Goal: Task Accomplishment & Management: Complete application form

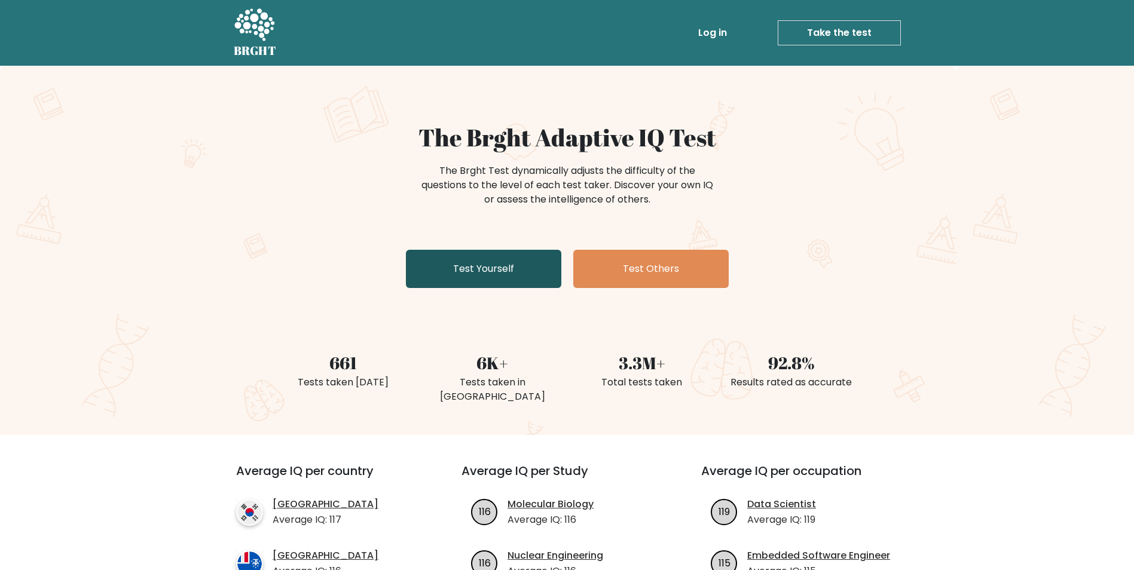
click at [491, 263] on link "Test Yourself" at bounding box center [483, 269] width 155 height 38
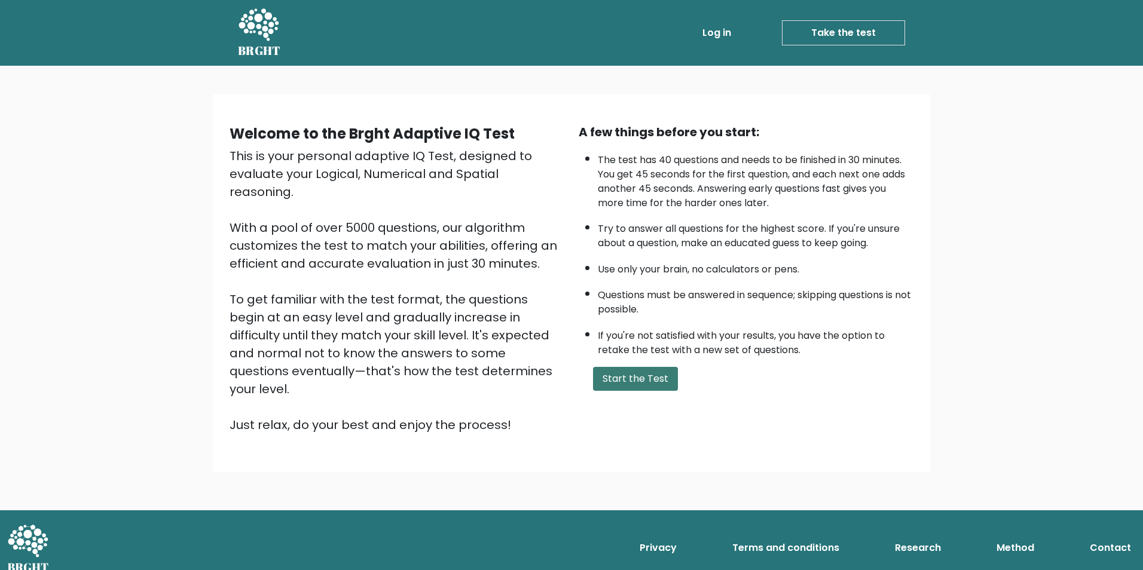
click at [636, 374] on button "Start the Test" at bounding box center [635, 379] width 85 height 24
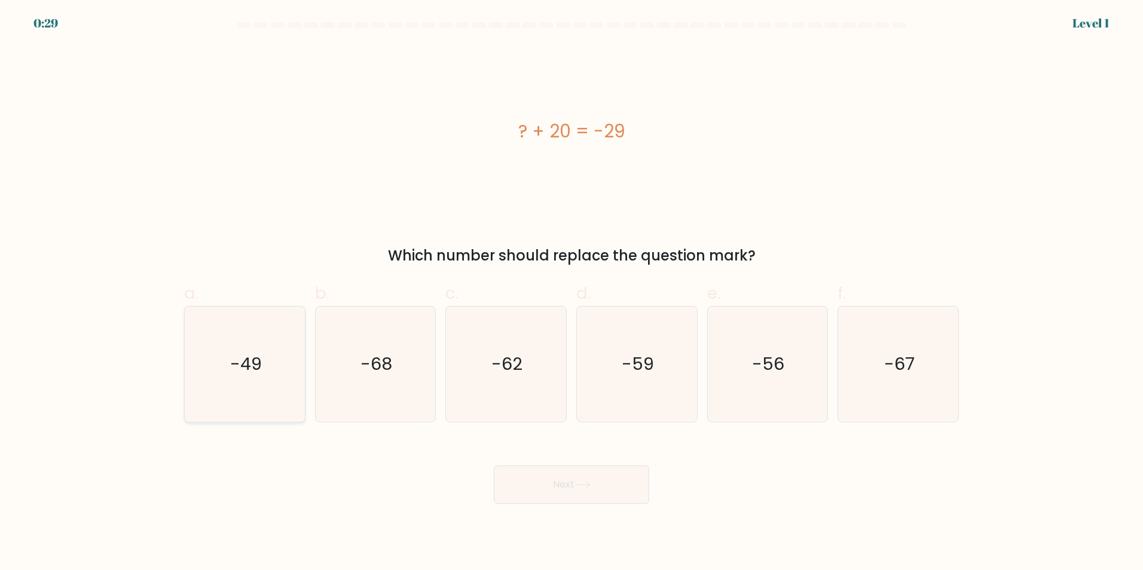
click at [275, 363] on icon "-49" at bounding box center [244, 364] width 115 height 115
click at [571, 293] on input "a. -49" at bounding box center [571, 289] width 1 height 8
radio input "true"
click at [568, 481] on button "Next" at bounding box center [571, 485] width 155 height 38
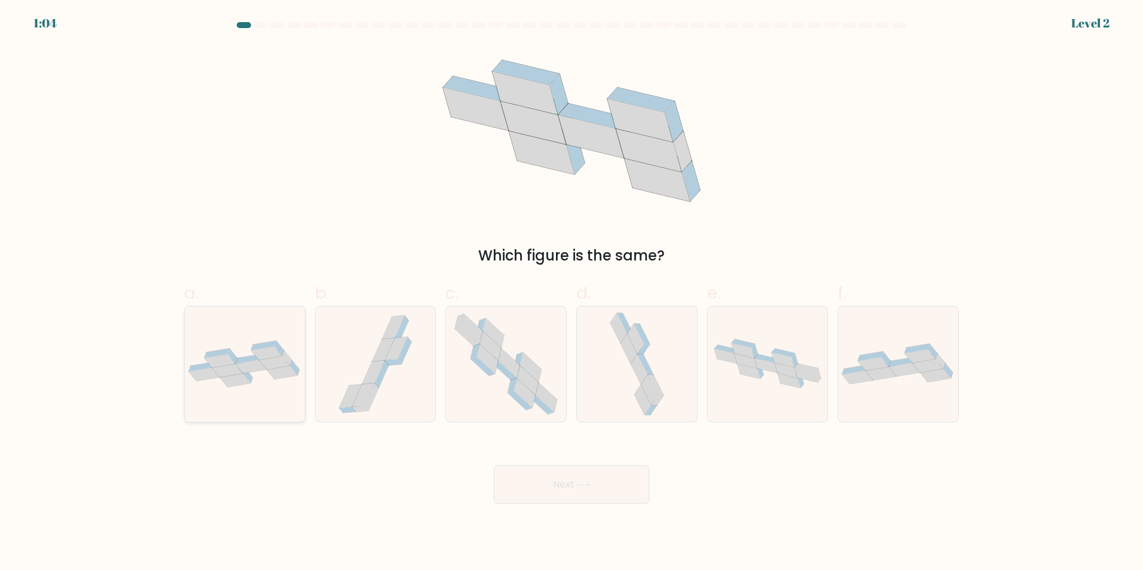
click at [259, 375] on icon at bounding box center [245, 364] width 120 height 47
click at [571, 293] on input "a." at bounding box center [571, 289] width 1 height 8
radio input "true"
click at [608, 485] on button "Next" at bounding box center [571, 485] width 155 height 38
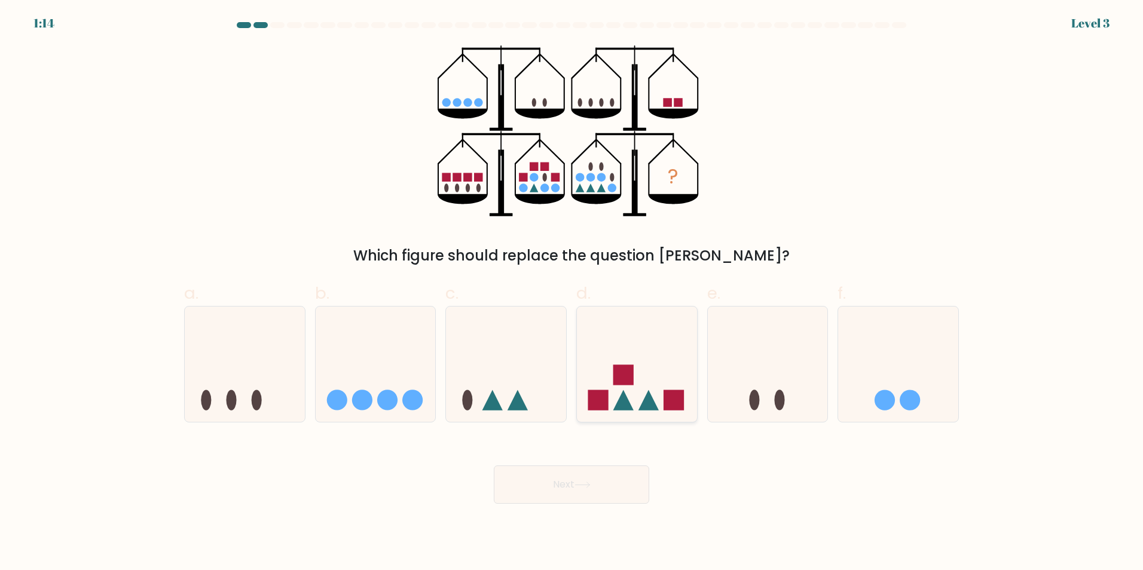
click at [609, 390] on icon at bounding box center [637, 363] width 120 height 99
click at [572, 293] on input "d." at bounding box center [571, 289] width 1 height 8
radio input "true"
click at [587, 483] on icon at bounding box center [582, 485] width 16 height 7
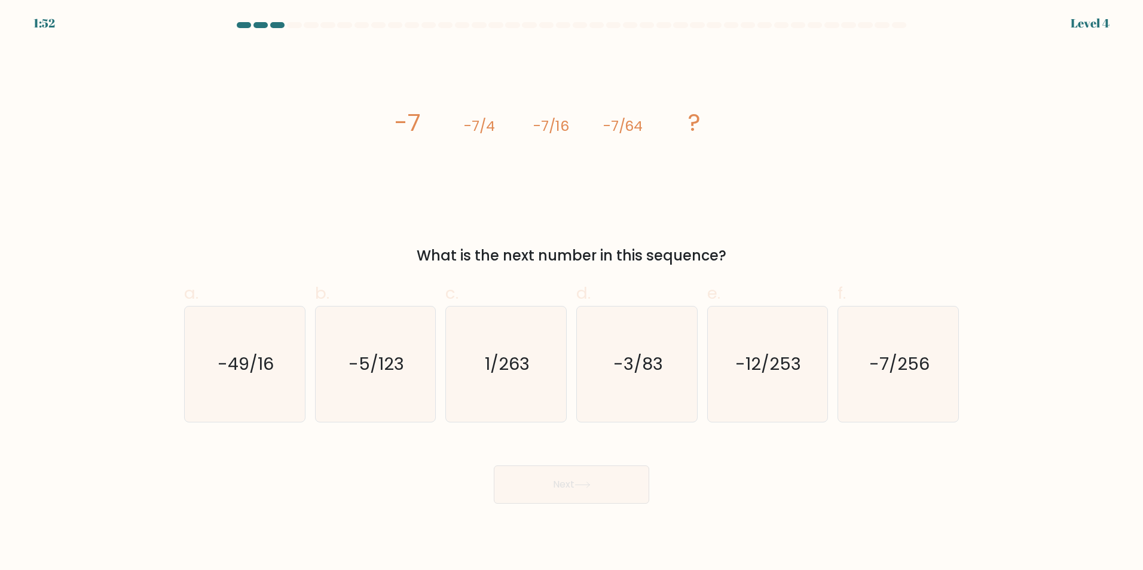
drag, startPoint x: 421, startPoint y: 254, endPoint x: 732, endPoint y: 262, distance: 311.4
click at [732, 262] on div "What is the next number in this sequence?" at bounding box center [571, 256] width 760 height 22
click at [896, 372] on text "-7/256" at bounding box center [899, 364] width 60 height 24
click at [572, 293] on input "f. -7/256" at bounding box center [571, 289] width 1 height 8
radio input "true"
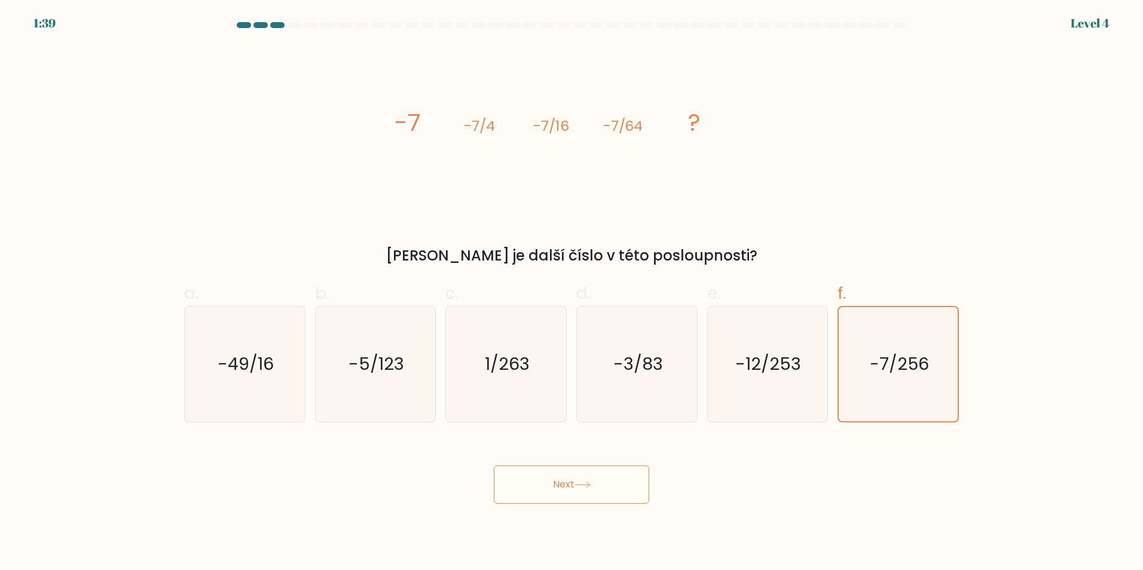
click at [584, 488] on button "Next" at bounding box center [571, 485] width 155 height 38
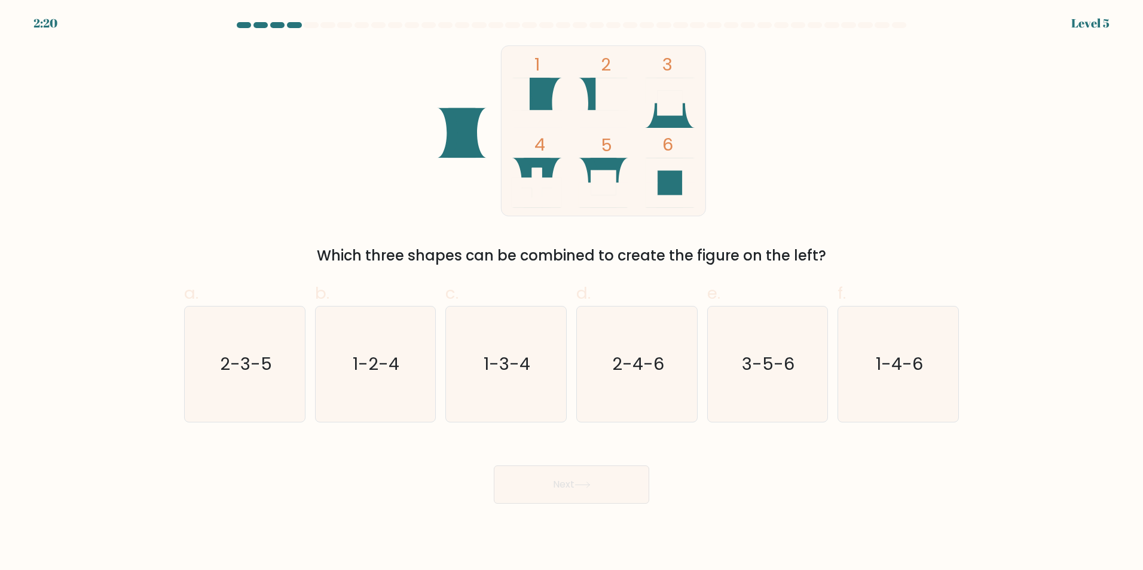
drag, startPoint x: 326, startPoint y: 253, endPoint x: 828, endPoint y: 264, distance: 502.1
click at [828, 264] on div "Which three shapes can be combined to create the figure on the left?" at bounding box center [571, 256] width 760 height 22
click at [781, 392] on icon "3-5-6" at bounding box center [766, 364] width 115 height 115
click at [572, 293] on input "e. 3-5-6" at bounding box center [571, 289] width 1 height 8
radio input "true"
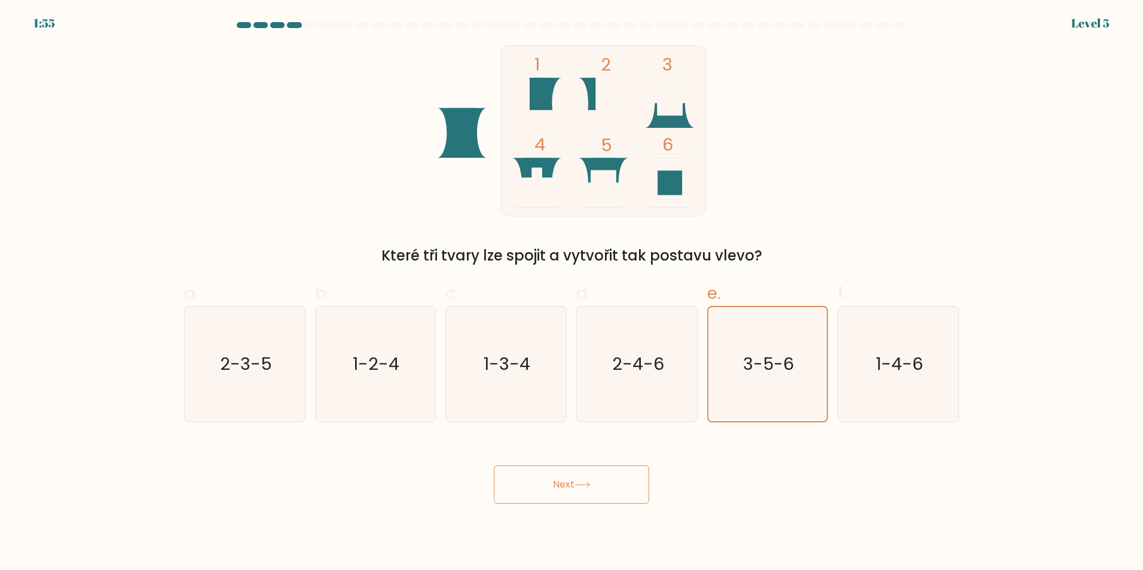
click at [598, 477] on button "Next" at bounding box center [571, 485] width 155 height 38
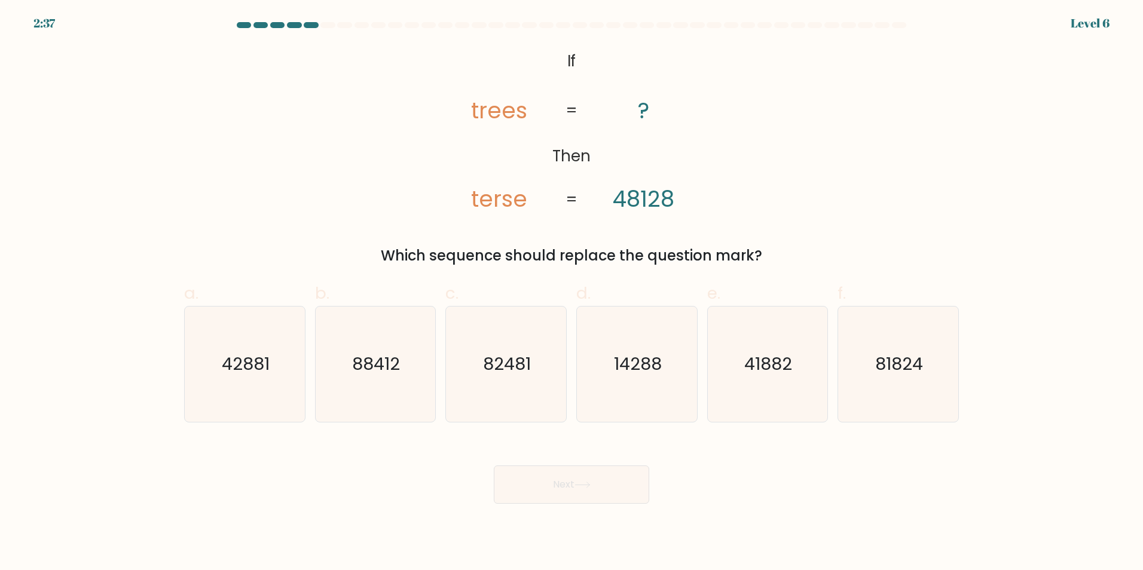
drag, startPoint x: 384, startPoint y: 256, endPoint x: 764, endPoint y: 261, distance: 380.1
click at [764, 261] on div "Which sequence should replace the question mark?" at bounding box center [571, 256] width 760 height 22
click at [639, 382] on icon "14288" at bounding box center [636, 364] width 115 height 115
click at [572, 293] on input "d. 14288" at bounding box center [571, 289] width 1 height 8
radio input "true"
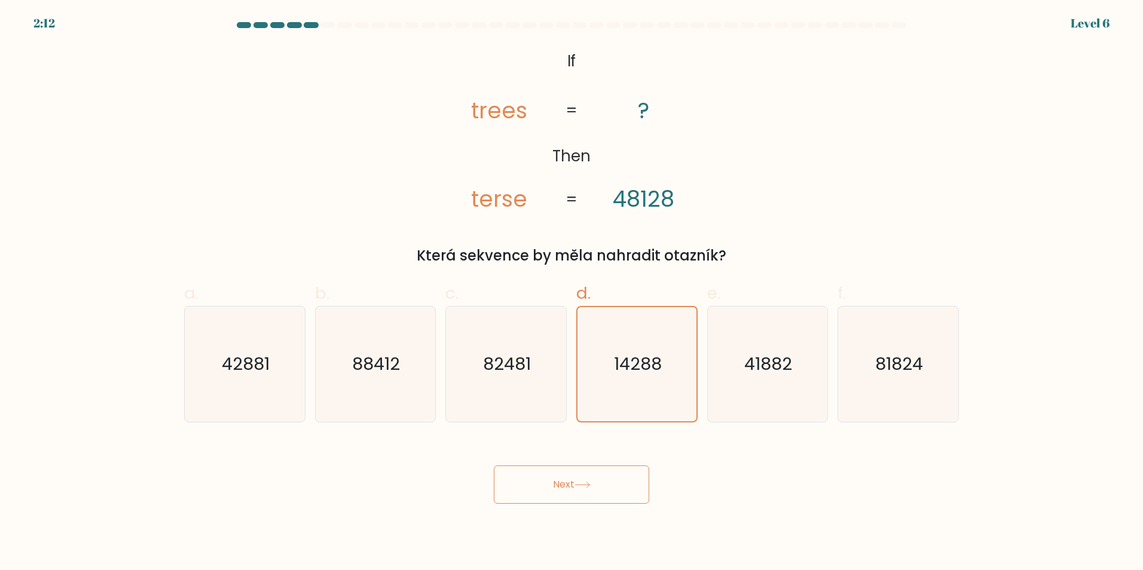
click at [583, 488] on icon at bounding box center [582, 485] width 16 height 7
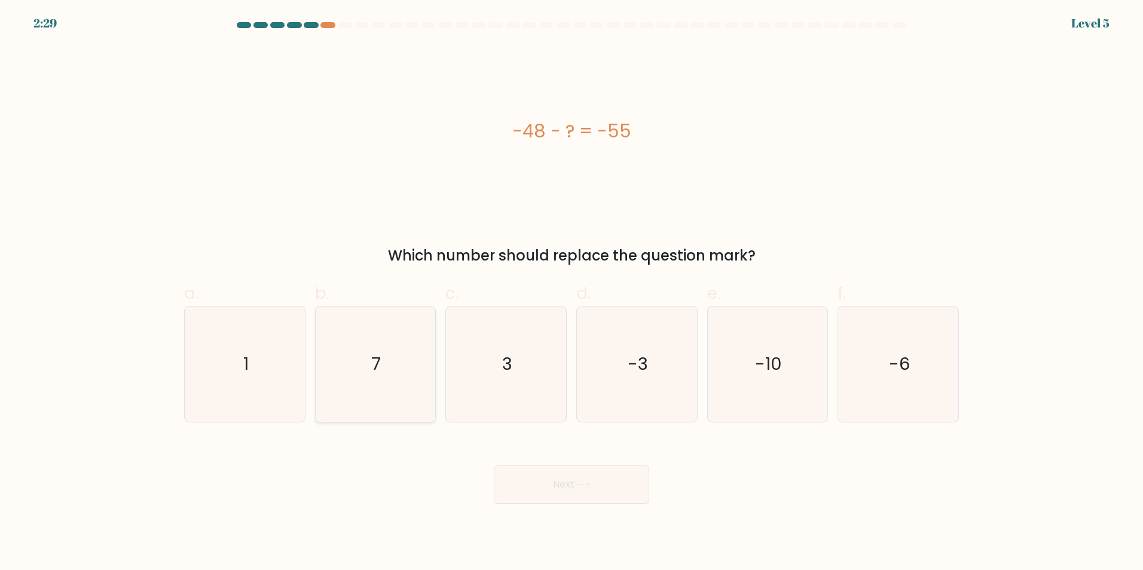
click at [374, 356] on text "7" at bounding box center [377, 364] width 10 height 24
click at [571, 293] on input "b. 7" at bounding box center [571, 289] width 1 height 8
radio input "true"
click at [545, 480] on button "Next" at bounding box center [571, 485] width 155 height 38
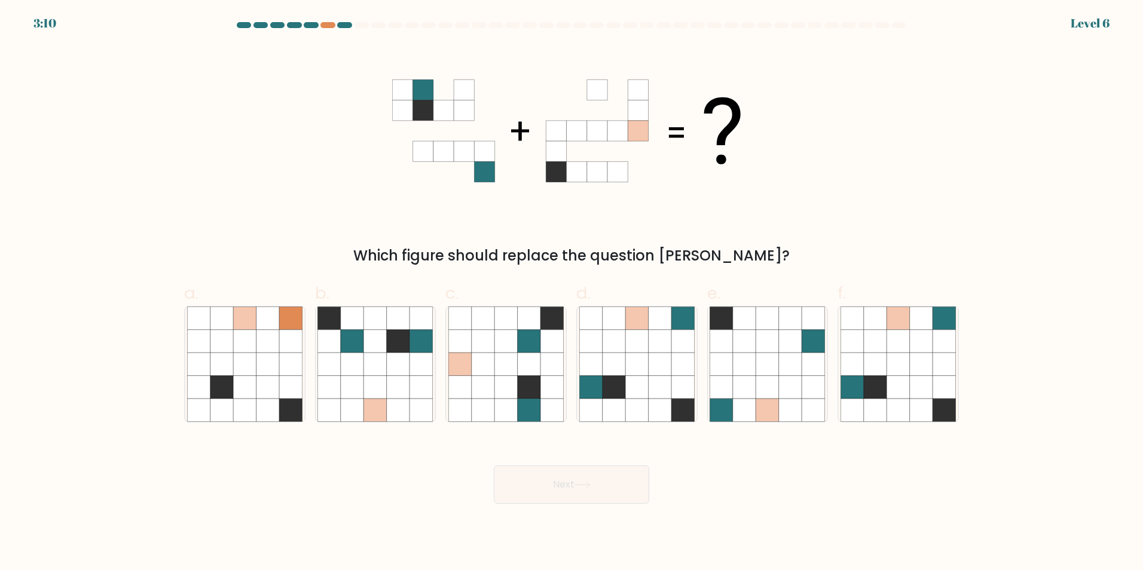
drag, startPoint x: 402, startPoint y: 258, endPoint x: 736, endPoint y: 258, distance: 333.5
click at [736, 258] on div "Which figure should replace the question mark?" at bounding box center [571, 256] width 760 height 22
click at [365, 218] on div "Který obrázek by měl nahradit otazník ?" at bounding box center [571, 155] width 789 height 221
click at [644, 362] on icon at bounding box center [636, 364] width 23 height 23
click at [572, 293] on input "d." at bounding box center [571, 289] width 1 height 8
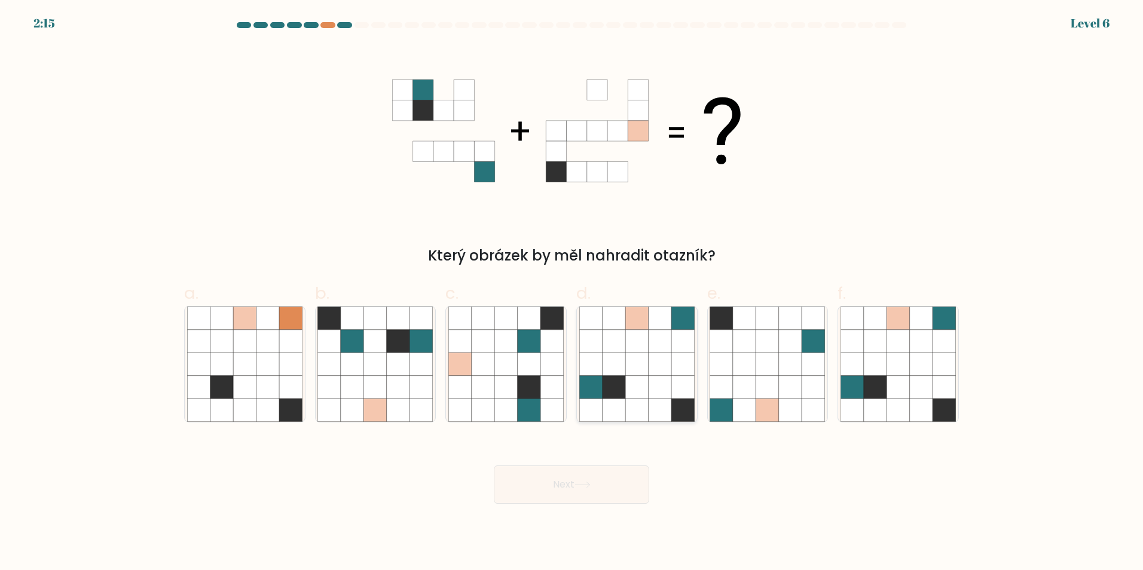
radio input "true"
click at [590, 485] on icon at bounding box center [582, 485] width 16 height 7
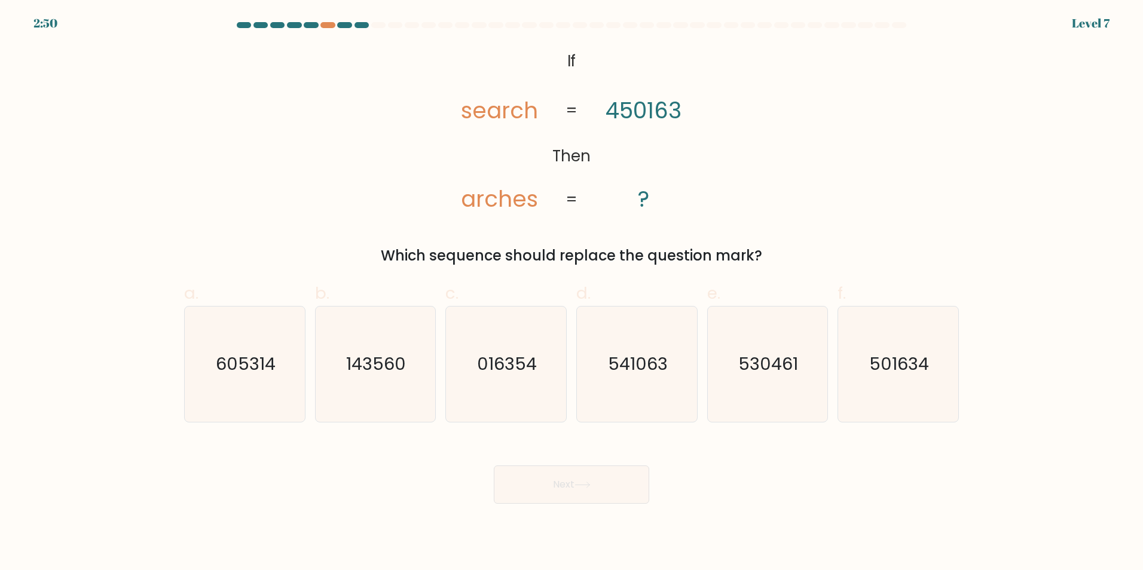
drag, startPoint x: 384, startPoint y: 258, endPoint x: 766, endPoint y: 264, distance: 381.3
click at [766, 264] on div "Which sequence should replace the question mark?" at bounding box center [571, 256] width 760 height 22
click at [362, 193] on div "@import url('https://fonts.googleapis.com/css?family=Abril+Fatface:400,100,100i…" at bounding box center [571, 155] width 789 height 221
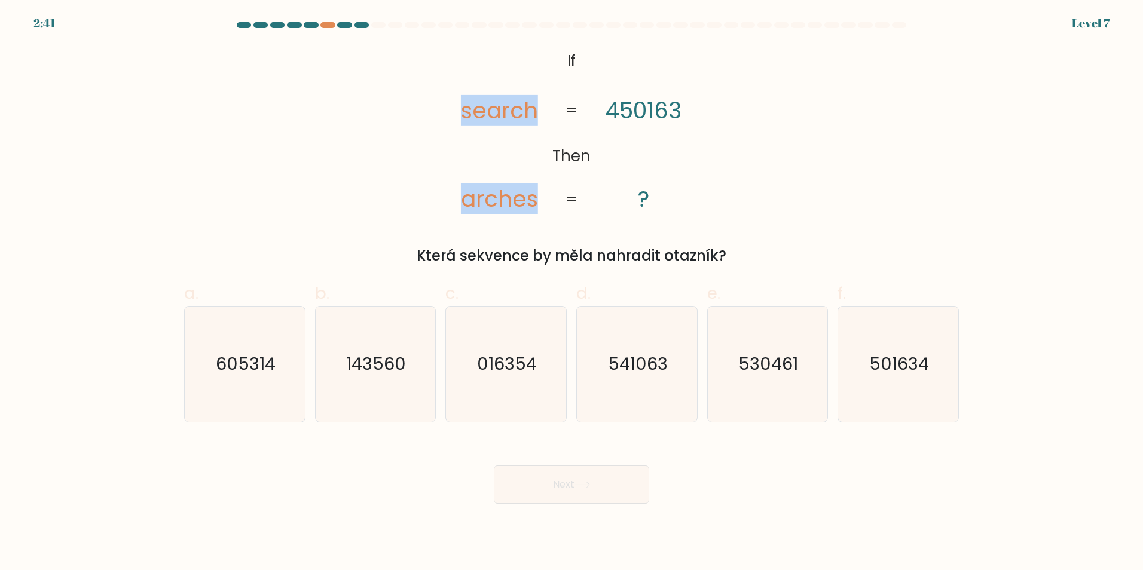
drag, startPoint x: 475, startPoint y: 115, endPoint x: 550, endPoint y: 183, distance: 101.9
click at [550, 183] on icon "@import url('https://fonts.googleapis.com/css?family=Abril+Fatface:400,100,100i…" at bounding box center [572, 130] width 278 height 171
drag, startPoint x: 418, startPoint y: 148, endPoint x: 543, endPoint y: 135, distance: 124.9
click at [420, 148] on div "@import url('https://fonts.googleapis.com/css?family=Abril+Fatface:400,100,100i…" at bounding box center [571, 155] width 789 height 221
click at [374, 374] on text "143560" at bounding box center [377, 364] width 60 height 24
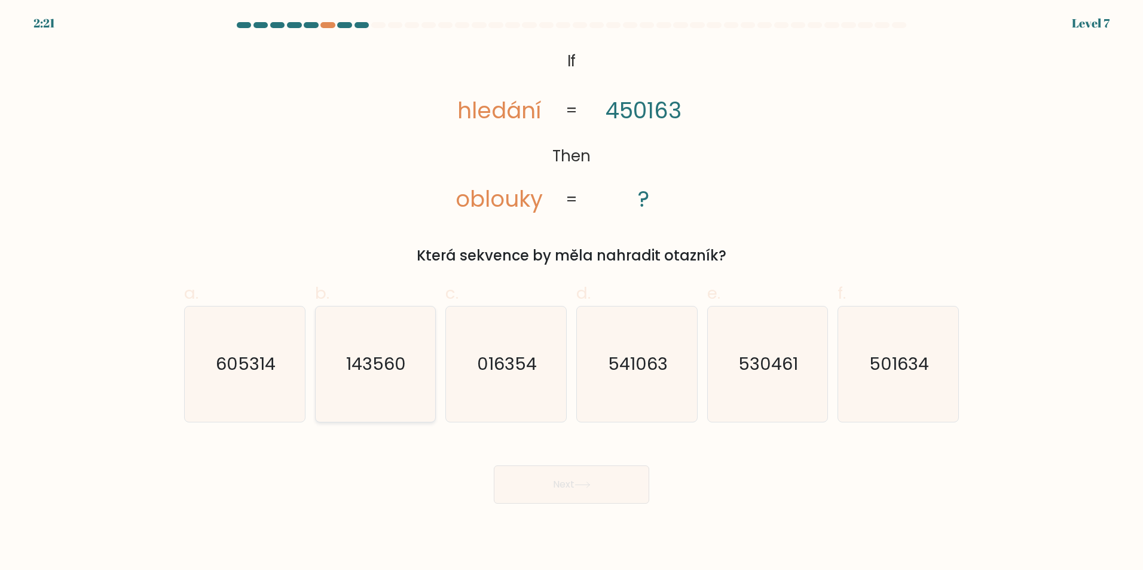
click at [571, 293] on input "b. 143560" at bounding box center [571, 289] width 1 height 8
radio input "true"
click at [571, 483] on button "Next" at bounding box center [571, 485] width 155 height 38
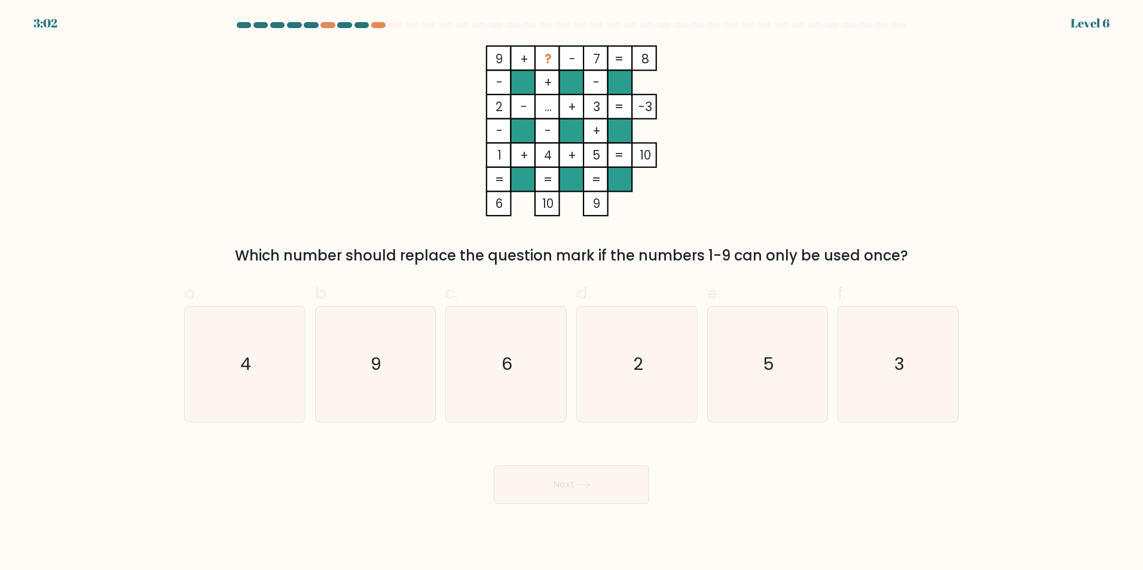
drag, startPoint x: 271, startPoint y: 254, endPoint x: 910, endPoint y: 249, distance: 639.5
click at [910, 249] on div "Which number should replace the question mark if the numbers 1-9 can only be us…" at bounding box center [571, 256] width 760 height 22
click at [656, 347] on icon "2" at bounding box center [636, 364] width 115 height 115
click at [572, 293] on input "d. 2" at bounding box center [571, 289] width 1 height 8
radio input "true"
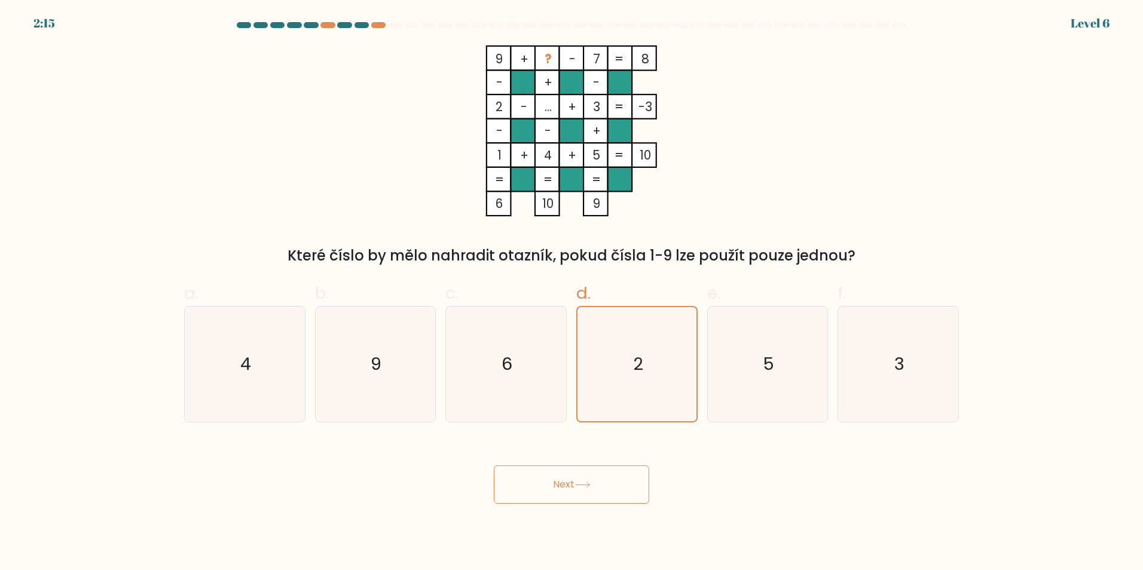
click at [594, 486] on button "Next" at bounding box center [571, 485] width 155 height 38
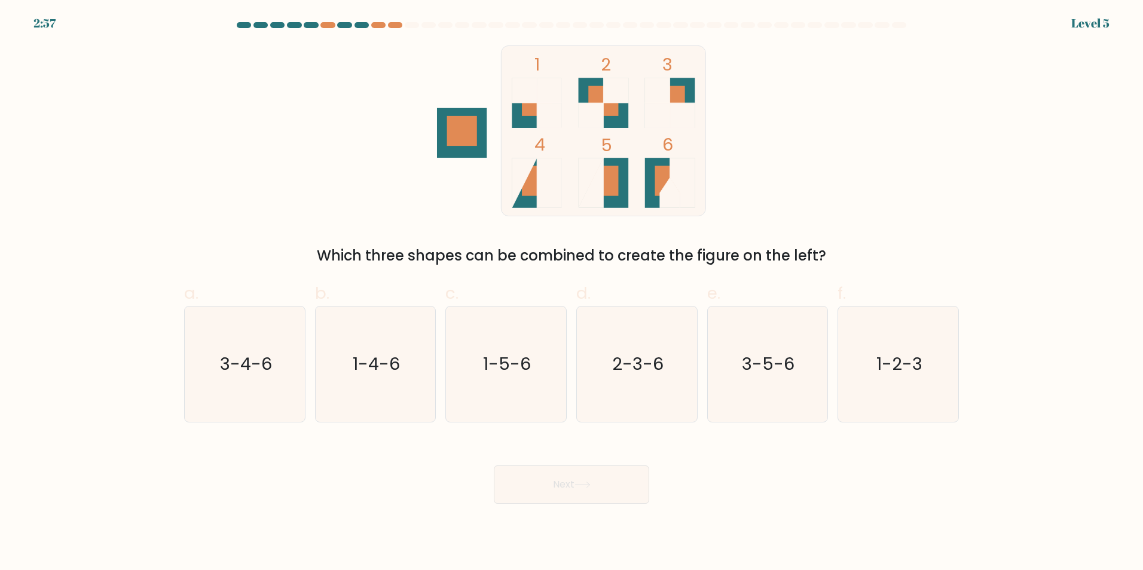
drag, startPoint x: 330, startPoint y: 255, endPoint x: 818, endPoint y: 244, distance: 488.4
click at [827, 243] on div "1 2 3 4 5 6 Which three shapes can be combined to create the figure on the left?" at bounding box center [571, 155] width 789 height 221
click at [929, 373] on icon "1-2-3" at bounding box center [897, 364] width 115 height 115
click at [572, 293] on input "f. 1-2-3" at bounding box center [571, 289] width 1 height 8
radio input "true"
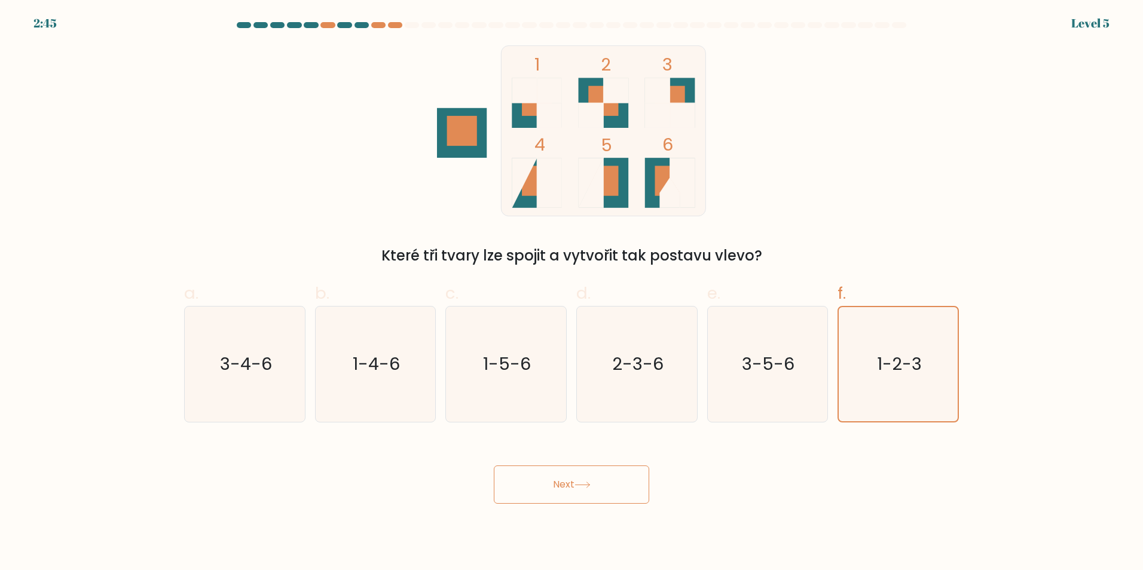
click at [569, 476] on button "Next" at bounding box center [571, 485] width 155 height 38
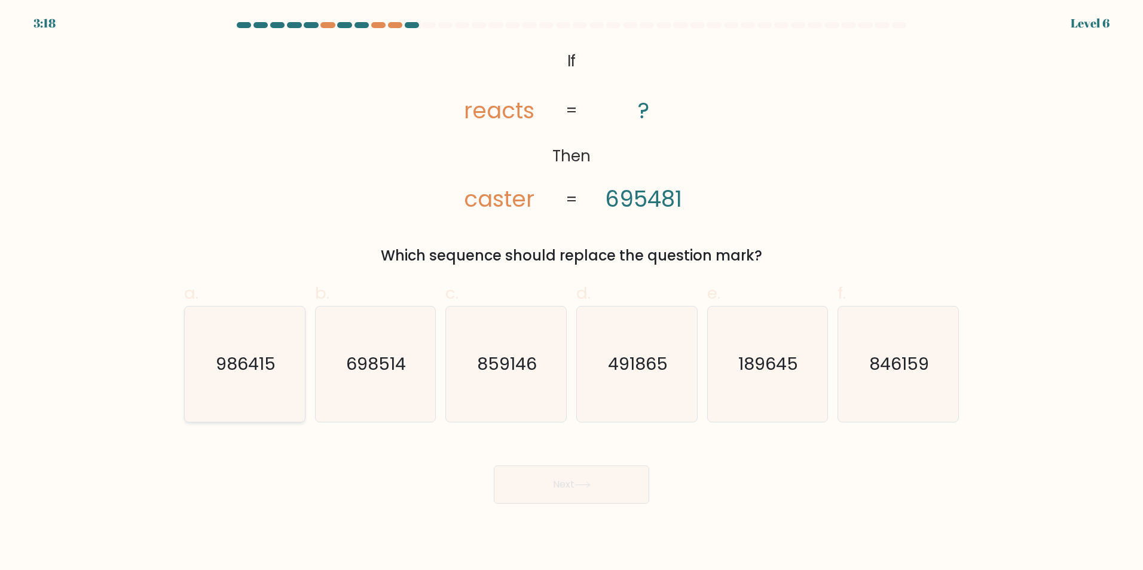
click at [250, 375] on text "986415" at bounding box center [246, 364] width 60 height 24
click at [571, 293] on input "a. 986415" at bounding box center [571, 289] width 1 height 8
radio input "true"
click at [588, 478] on button "Next" at bounding box center [571, 485] width 155 height 38
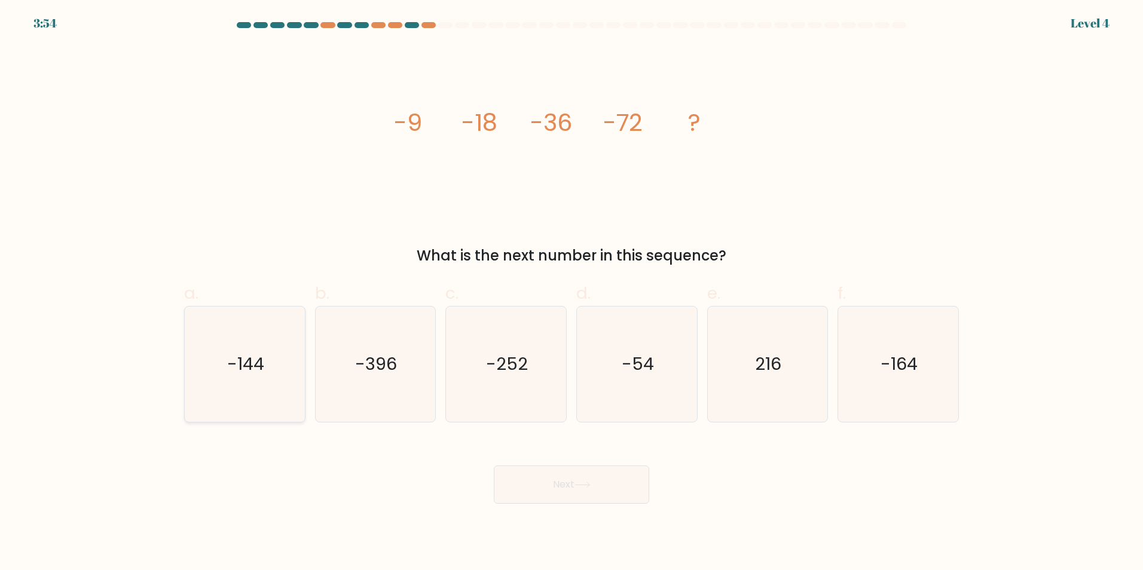
click at [252, 371] on text "-144" at bounding box center [245, 364] width 37 height 24
click at [571, 293] on input "a. -144" at bounding box center [571, 289] width 1 height 8
radio input "true"
click at [534, 472] on button "Next" at bounding box center [571, 485] width 155 height 38
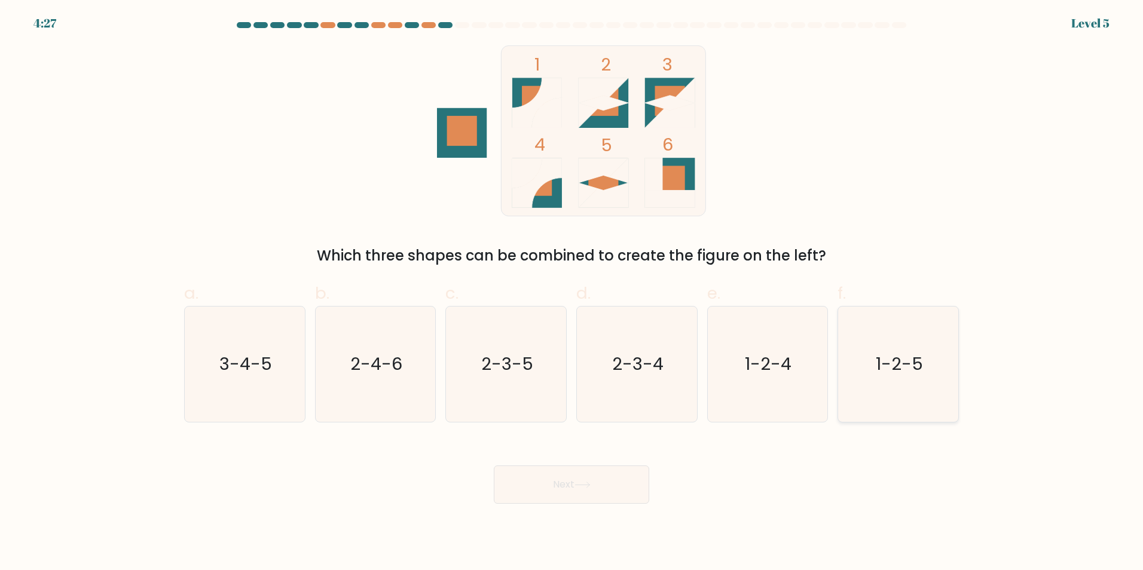
click at [900, 377] on icon "1-2-5" at bounding box center [897, 364] width 115 height 115
click at [572, 293] on input "f. 1-2-5" at bounding box center [571, 289] width 1 height 8
radio input "true"
click at [567, 479] on button "Next" at bounding box center [571, 485] width 155 height 38
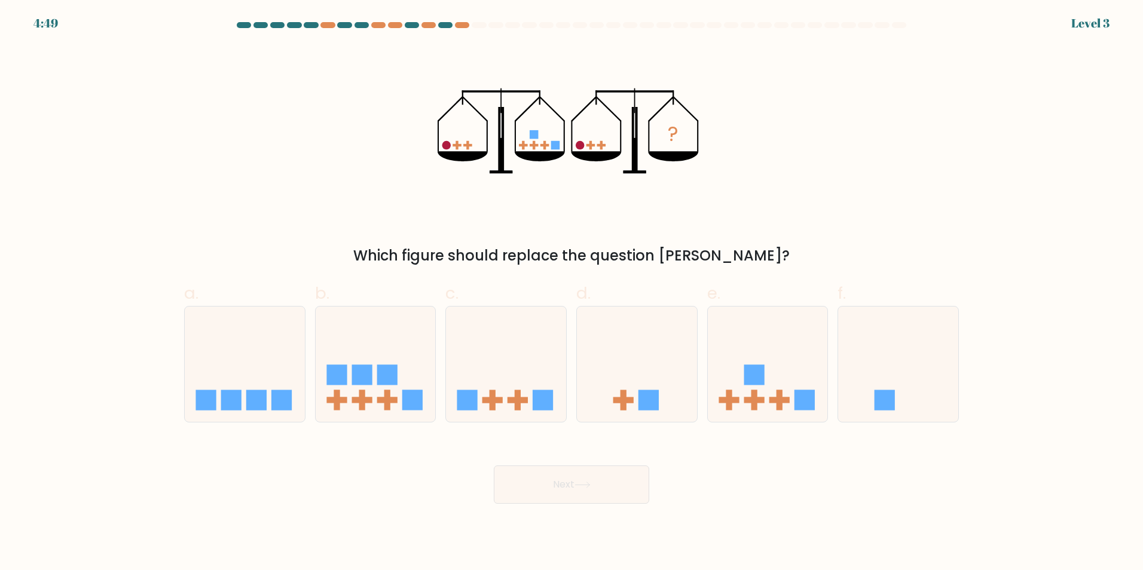
drag, startPoint x: 401, startPoint y: 255, endPoint x: 690, endPoint y: 256, distance: 288.6
click at [750, 253] on div "Which figure should replace the question mark?" at bounding box center [571, 256] width 760 height 22
click at [784, 390] on icon at bounding box center [768, 363] width 120 height 99
click at [572, 293] on input "e." at bounding box center [571, 289] width 1 height 8
radio input "true"
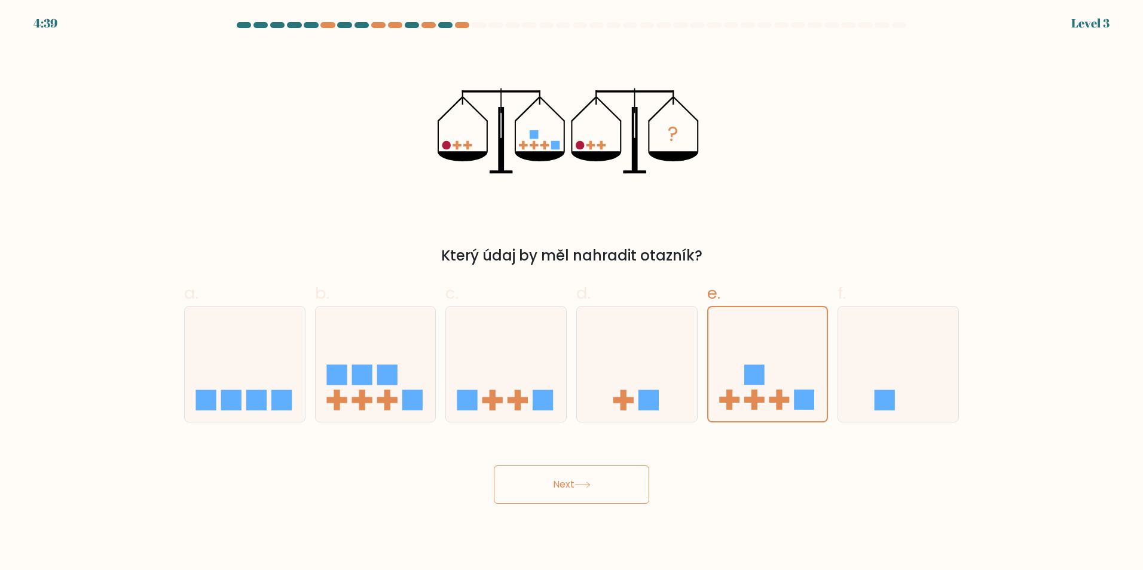
click at [589, 488] on button "Next" at bounding box center [571, 485] width 155 height 38
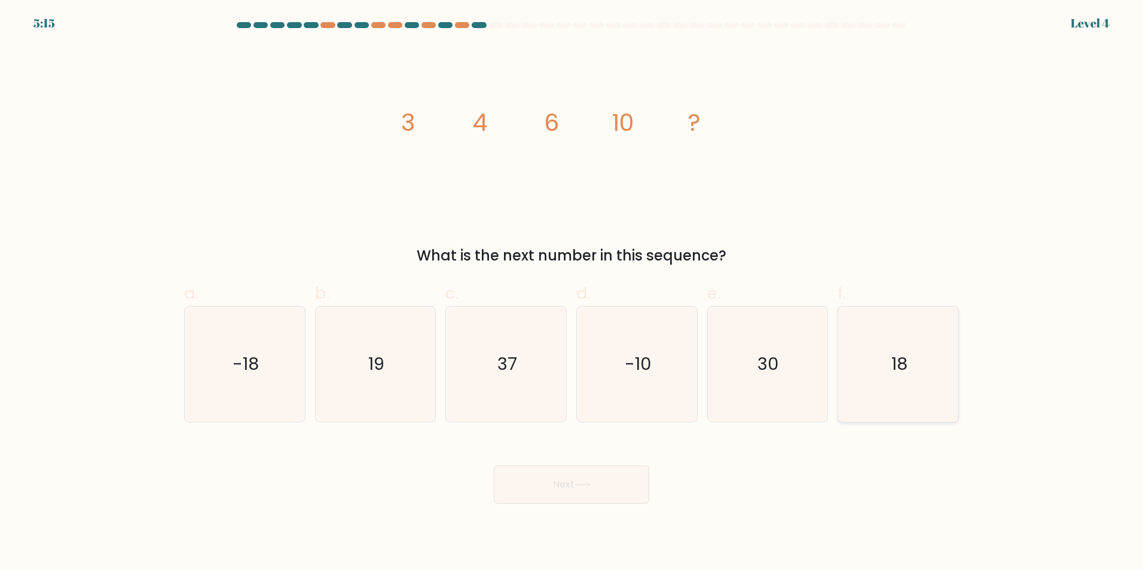
click at [913, 376] on icon "18" at bounding box center [897, 364] width 115 height 115
click at [572, 293] on input "f. 18" at bounding box center [571, 289] width 1 height 8
radio input "true"
click at [574, 480] on button "Next" at bounding box center [571, 485] width 155 height 38
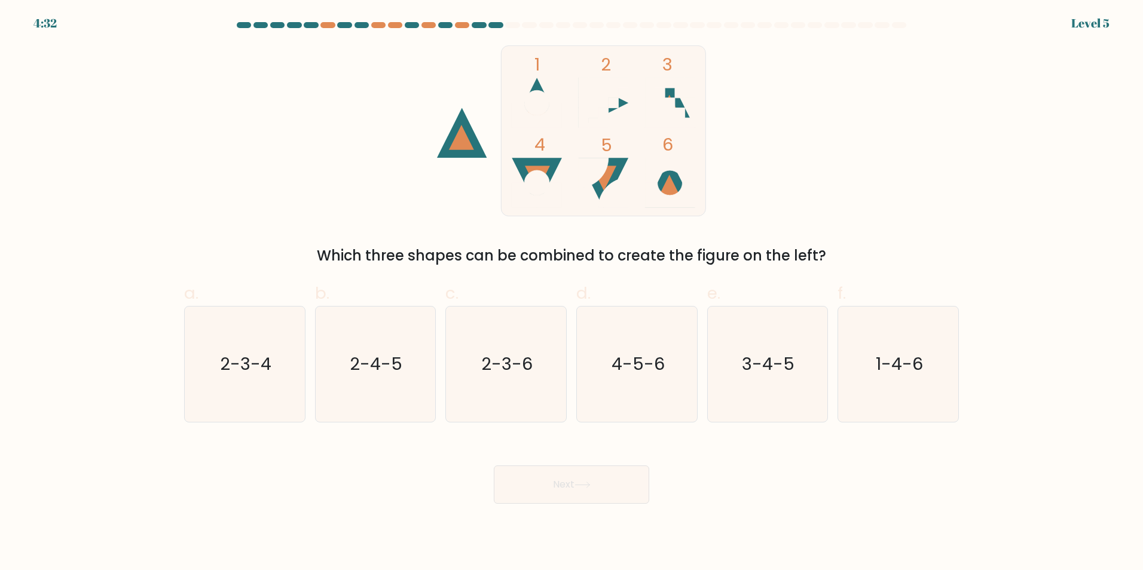
click at [546, 168] on icon at bounding box center [537, 178] width 25 height 25
click at [893, 354] on text "1-4-6" at bounding box center [898, 364] width 47 height 24
click at [572, 293] on input "f. 1-4-6" at bounding box center [571, 289] width 1 height 8
radio input "true"
click at [549, 476] on button "Next" at bounding box center [571, 485] width 155 height 38
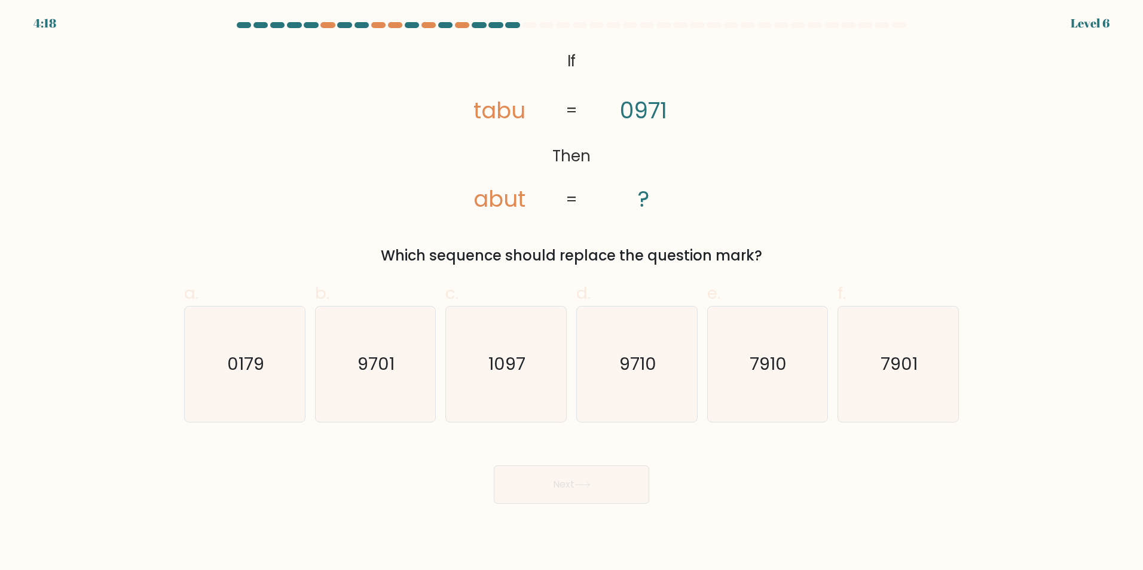
drag, startPoint x: 382, startPoint y: 255, endPoint x: 761, endPoint y: 262, distance: 379.6
click at [763, 262] on div "Which sequence should replace the question mark?" at bounding box center [571, 256] width 760 height 22
click at [822, 173] on div "@import url('https://fonts.googleapis.com/css?family=Abril+Fatface:400,100,100i…" at bounding box center [571, 155] width 789 height 221
click at [274, 368] on icon "0179" at bounding box center [244, 364] width 115 height 115
click at [571, 293] on input "a. 0179" at bounding box center [571, 289] width 1 height 8
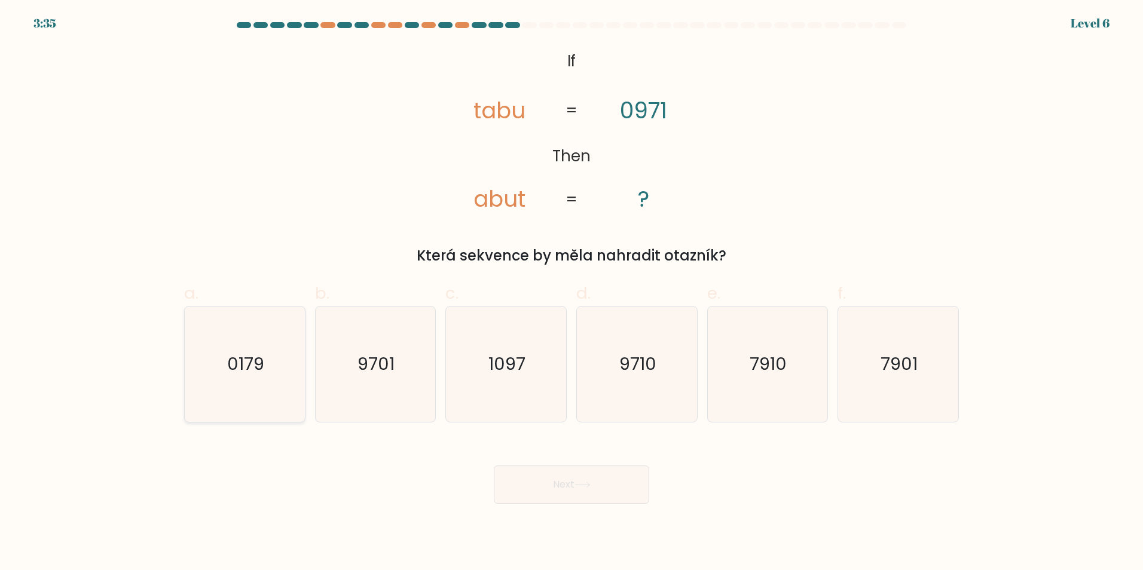
radio input "true"
click at [547, 493] on button "Next" at bounding box center [571, 485] width 155 height 38
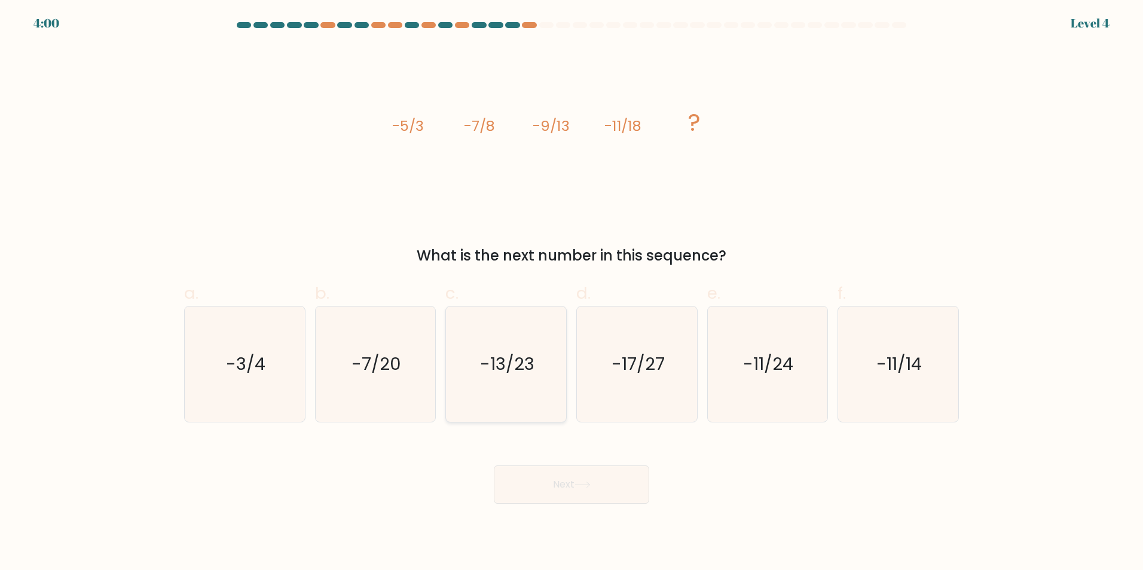
click at [511, 365] on text "-13/23" at bounding box center [507, 364] width 54 height 24
click at [571, 293] on input "c. -13/23" at bounding box center [571, 289] width 1 height 8
radio input "true"
click at [560, 476] on button "Next" at bounding box center [571, 485] width 155 height 38
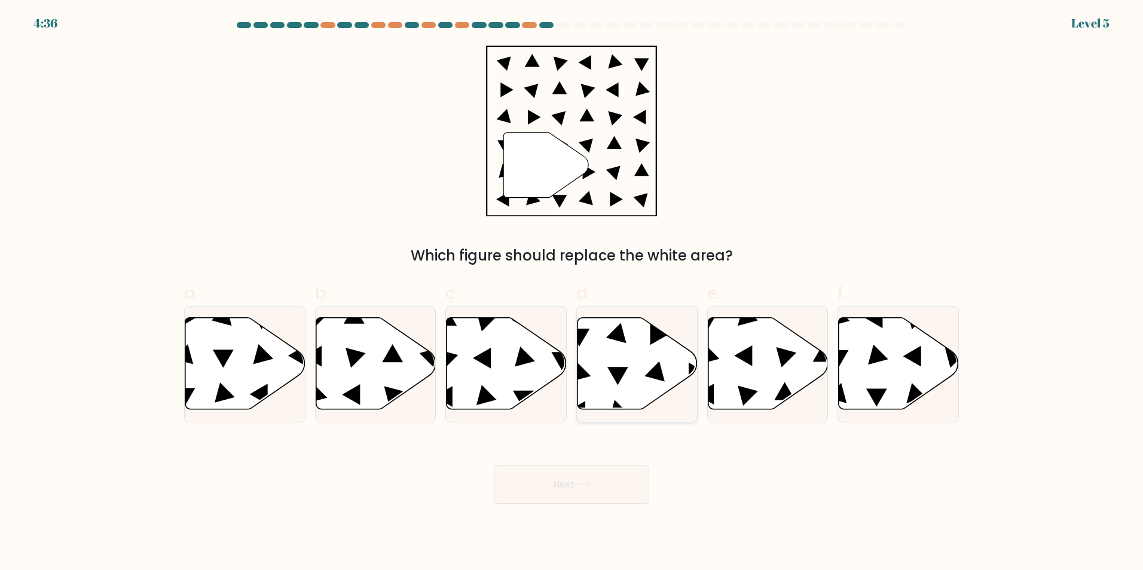
click at [650, 360] on icon at bounding box center [637, 363] width 120 height 92
click at [572, 293] on input "d." at bounding box center [571, 289] width 1 height 8
radio input "true"
click at [575, 484] on button "Next" at bounding box center [571, 485] width 155 height 38
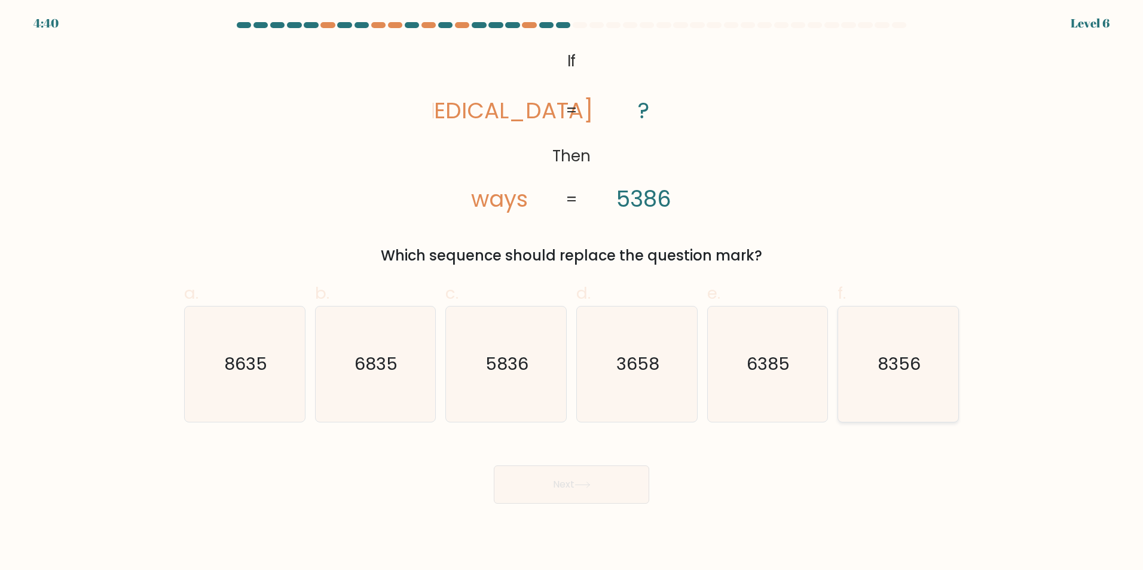
click at [884, 379] on icon "8356" at bounding box center [897, 364] width 115 height 115
click at [572, 293] on input "f. 8356" at bounding box center [571, 289] width 1 height 8
radio input "true"
click at [561, 473] on button "Next" at bounding box center [571, 485] width 155 height 38
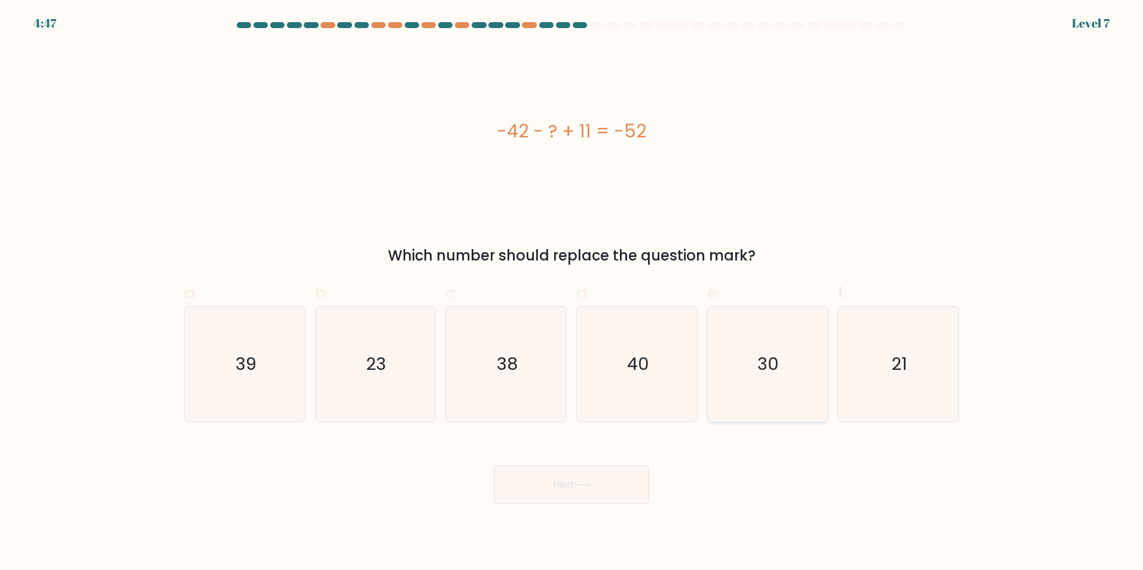
click at [776, 359] on text "30" at bounding box center [769, 364] width 22 height 24
click at [572, 293] on input "e. 30" at bounding box center [571, 289] width 1 height 8
radio input "true"
click at [564, 479] on button "Next" at bounding box center [571, 485] width 155 height 38
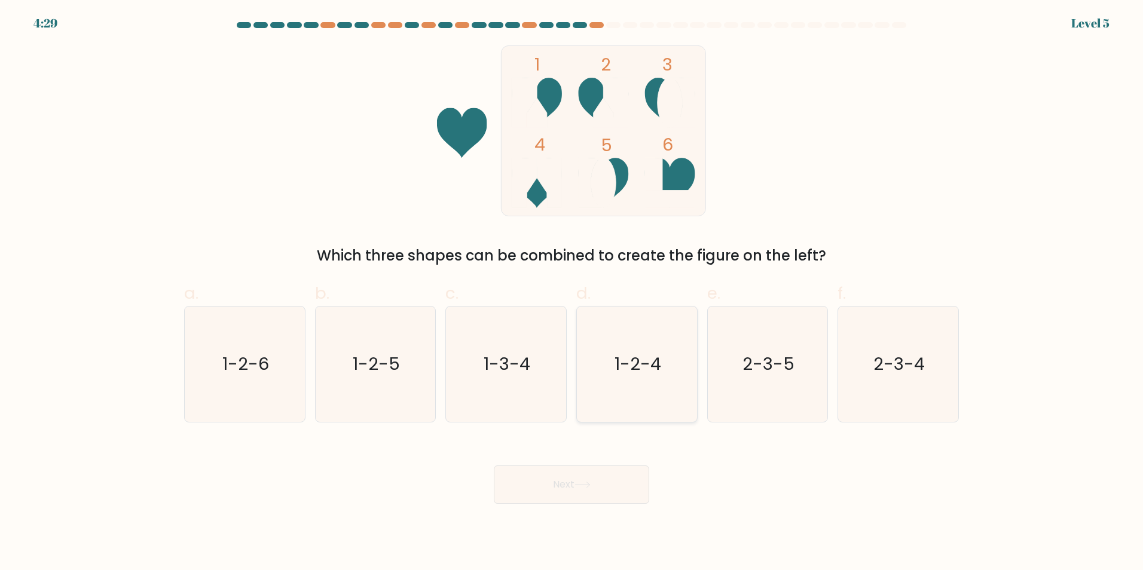
drag, startPoint x: 666, startPoint y: 360, endPoint x: 658, endPoint y: 374, distance: 16.1
click at [666, 360] on icon "1-2-4" at bounding box center [636, 364] width 115 height 115
click at [572, 293] on input "d. 1-2-4" at bounding box center [571, 289] width 1 height 8
radio input "true"
click at [575, 480] on button "Next" at bounding box center [571, 485] width 155 height 38
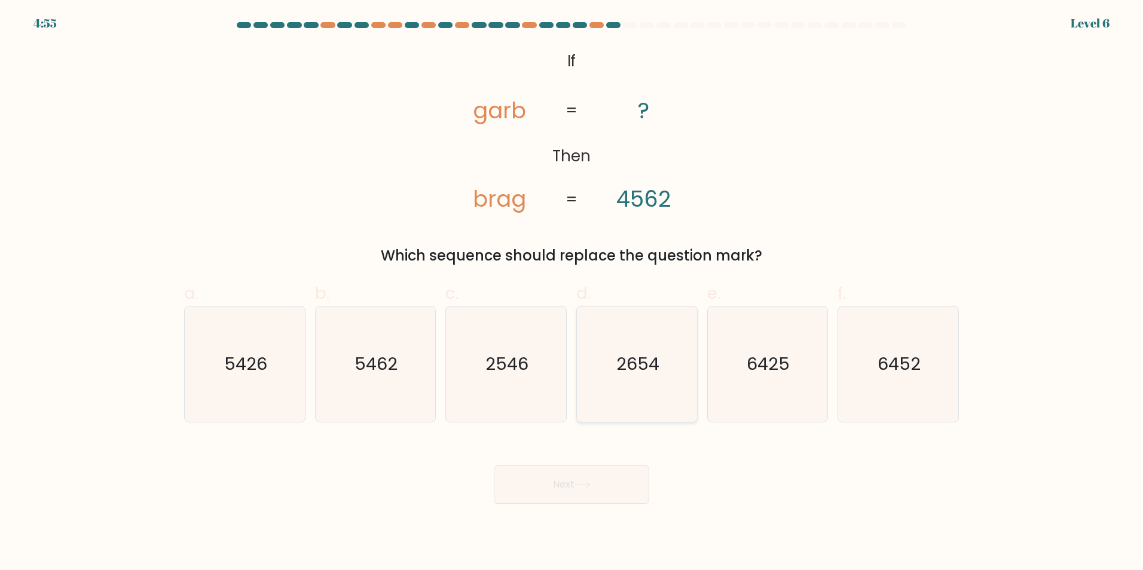
click at [639, 364] on text "2654" at bounding box center [637, 364] width 43 height 24
click at [572, 293] on input "d. 2654" at bounding box center [571, 289] width 1 height 8
radio input "true"
click at [577, 483] on button "Next" at bounding box center [571, 485] width 155 height 38
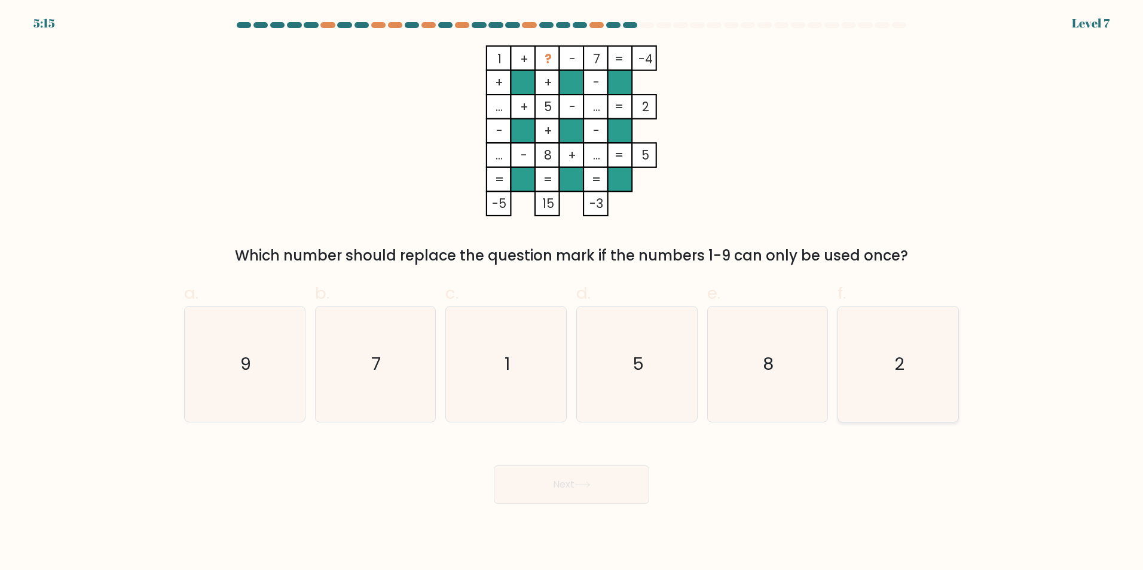
click at [865, 344] on icon "2" at bounding box center [897, 364] width 115 height 115
click at [572, 293] on input "f. 2" at bounding box center [571, 289] width 1 height 8
radio input "true"
click at [561, 481] on button "Next" at bounding box center [571, 485] width 155 height 38
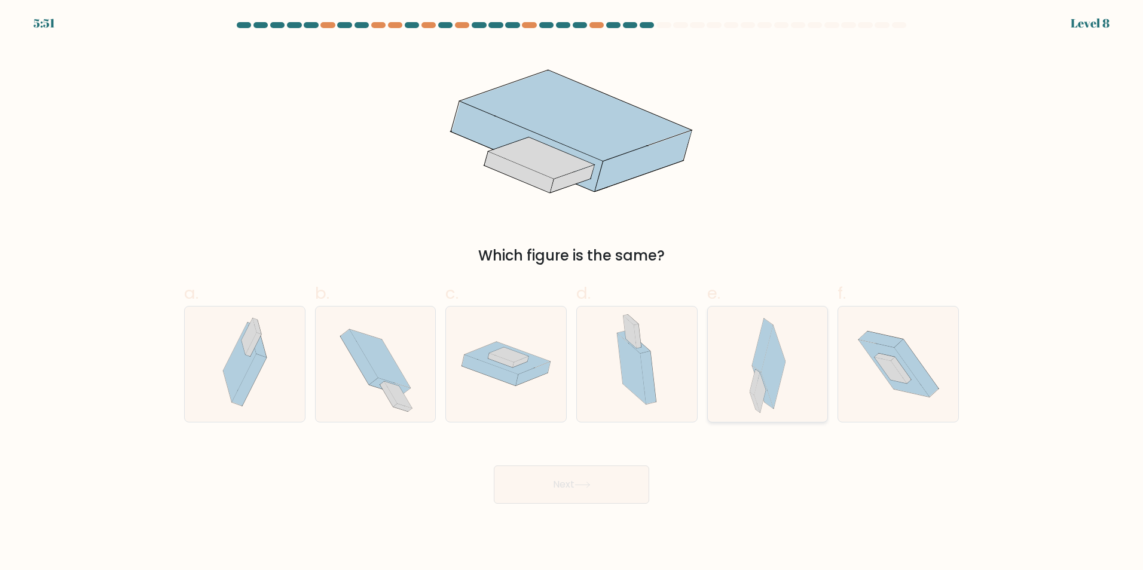
click at [800, 384] on div at bounding box center [767, 364] width 121 height 117
click at [572, 293] on input "e." at bounding box center [571, 289] width 1 height 8
radio input "true"
click at [567, 476] on button "Next" at bounding box center [571, 485] width 155 height 38
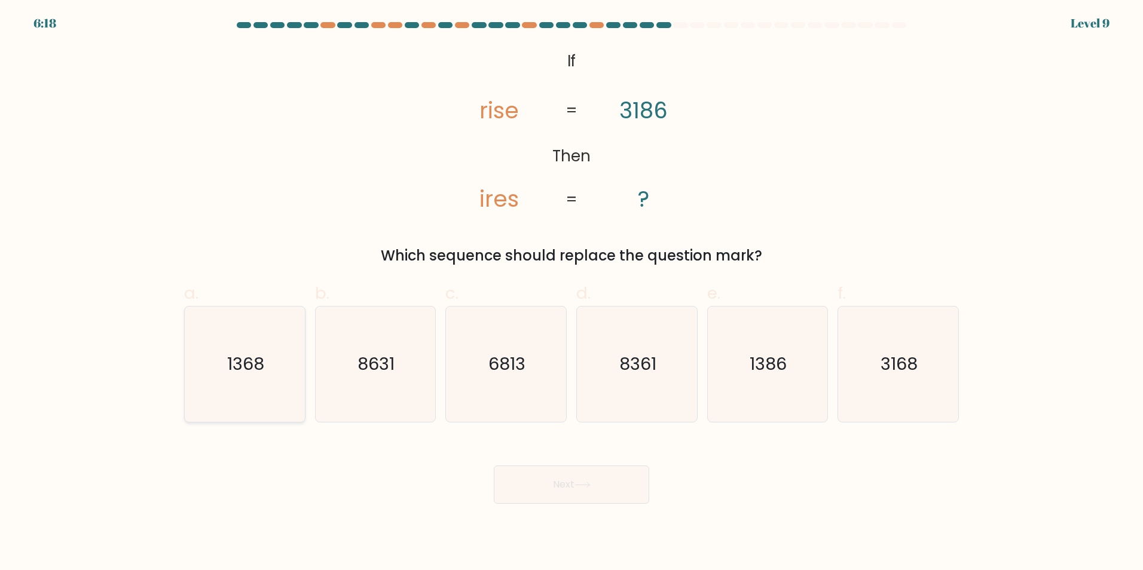
click at [256, 371] on text "1368" at bounding box center [245, 364] width 37 height 24
click at [571, 293] on input "a. 1368" at bounding box center [571, 289] width 1 height 8
radio input "true"
click at [584, 489] on button "Next" at bounding box center [571, 485] width 155 height 38
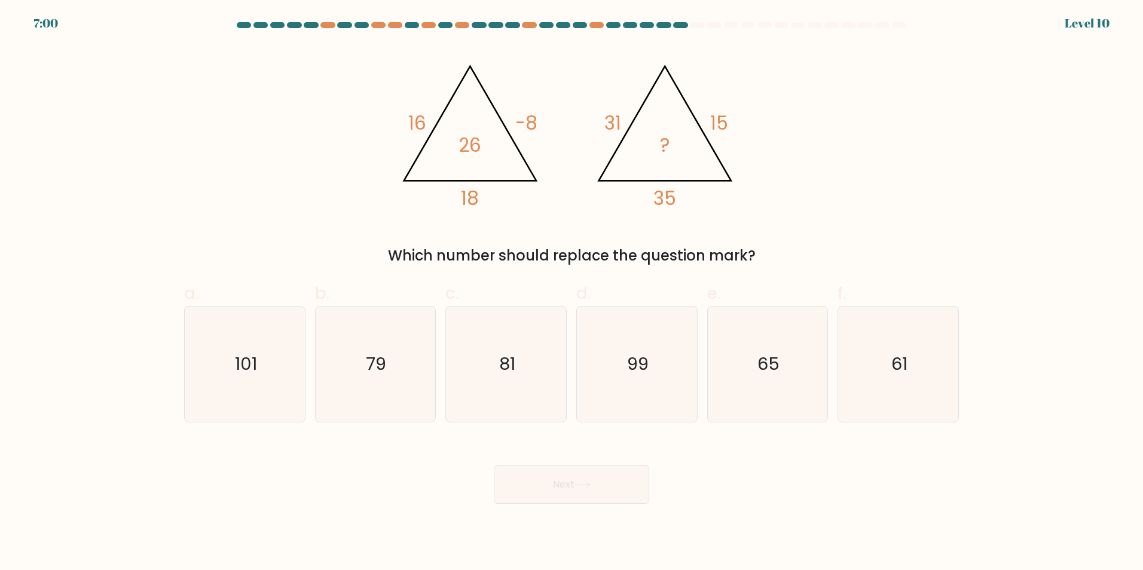
drag, startPoint x: 388, startPoint y: 255, endPoint x: 763, endPoint y: 265, distance: 374.8
click at [763, 265] on div "Which number should replace the question mark?" at bounding box center [571, 256] width 760 height 22
click at [838, 195] on div "@import url('https://fonts.googleapis.com/css?family=Abril+Fatface:400,100,100i…" at bounding box center [571, 155] width 789 height 221
drag, startPoint x: 259, startPoint y: 348, endPoint x: 401, endPoint y: 429, distance: 163.3
click at [259, 349] on icon "101" at bounding box center [244, 364] width 115 height 115
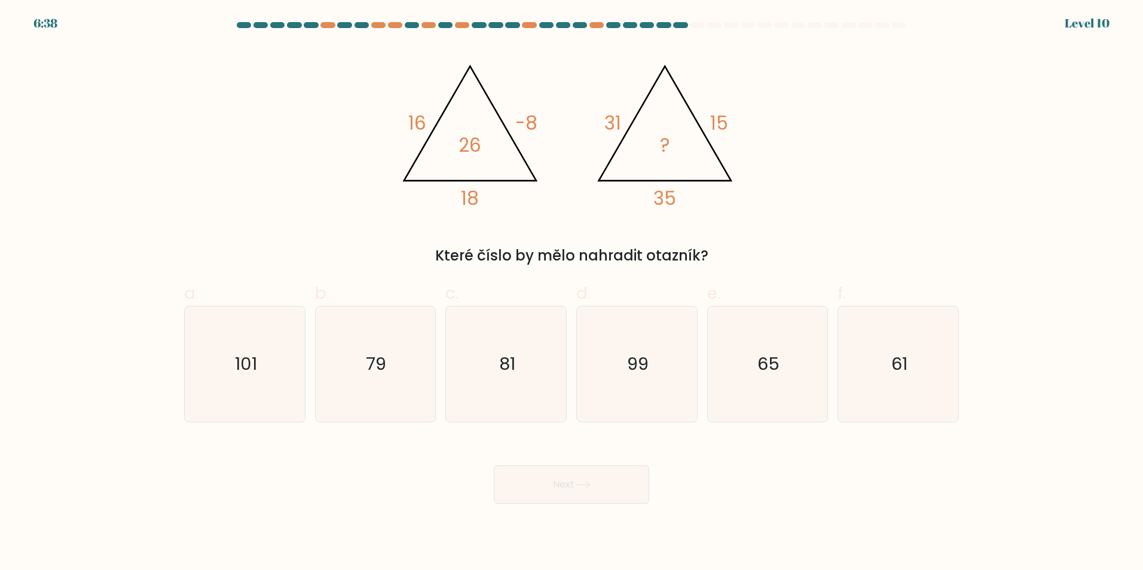
click at [571, 293] on input "a. 101" at bounding box center [571, 289] width 1 height 8
radio input "true"
click at [571, 485] on button "Next" at bounding box center [571, 485] width 155 height 38
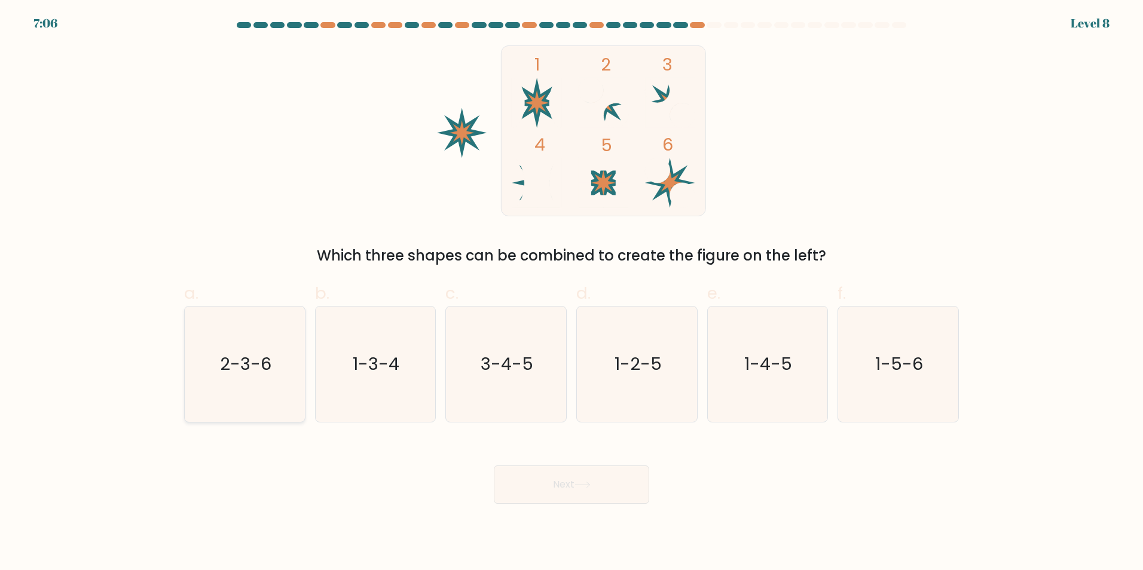
click at [270, 356] on text "2-3-6" at bounding box center [245, 364] width 51 height 24
click at [571, 293] on input "a. 2-3-6" at bounding box center [571, 289] width 1 height 8
radio input "true"
click at [574, 480] on button "Next" at bounding box center [571, 485] width 155 height 38
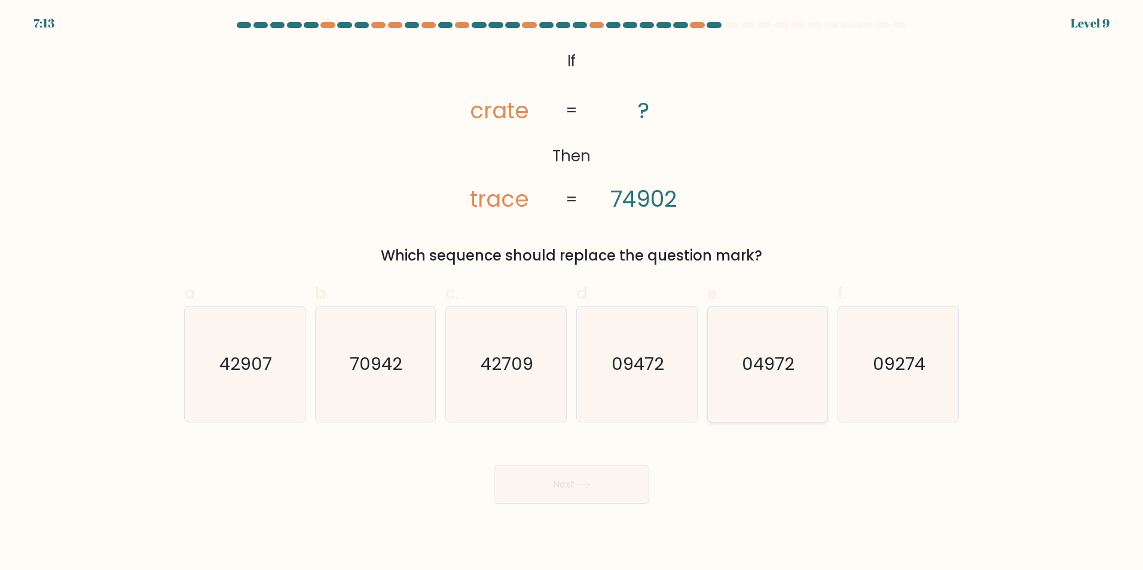
click at [776, 376] on icon "04972" at bounding box center [766, 364] width 115 height 115
click at [572, 293] on input "e. 04972" at bounding box center [571, 289] width 1 height 8
radio input "true"
click at [567, 485] on button "Next" at bounding box center [571, 485] width 155 height 38
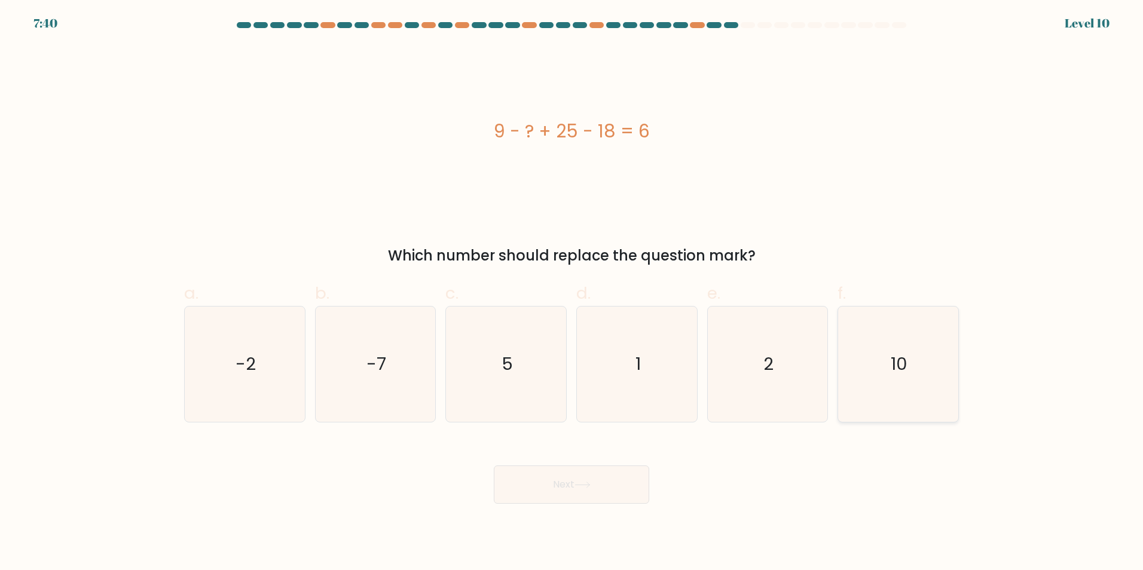
click at [895, 340] on icon "10" at bounding box center [897, 364] width 115 height 115
click at [572, 293] on input "f. 10" at bounding box center [571, 289] width 1 height 8
radio input "true"
click at [570, 466] on button "Next" at bounding box center [571, 485] width 155 height 38
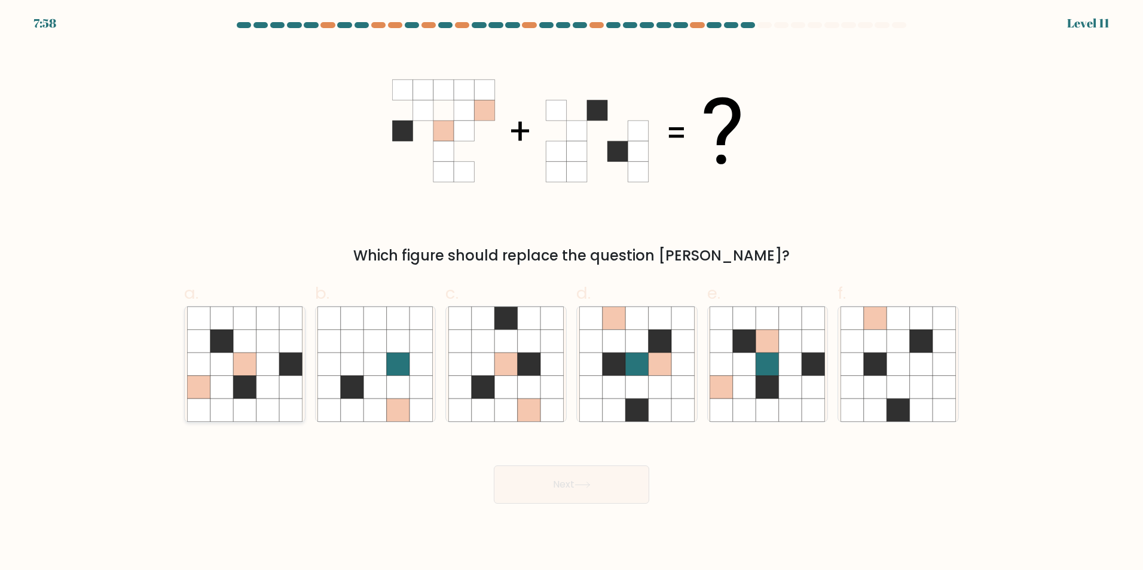
drag, startPoint x: 232, startPoint y: 368, endPoint x: 242, endPoint y: 365, distance: 10.8
click at [232, 367] on icon at bounding box center [221, 364] width 23 height 23
click at [571, 293] on input "a." at bounding box center [571, 289] width 1 height 8
radio input "true"
click at [596, 483] on button "Next" at bounding box center [571, 485] width 155 height 38
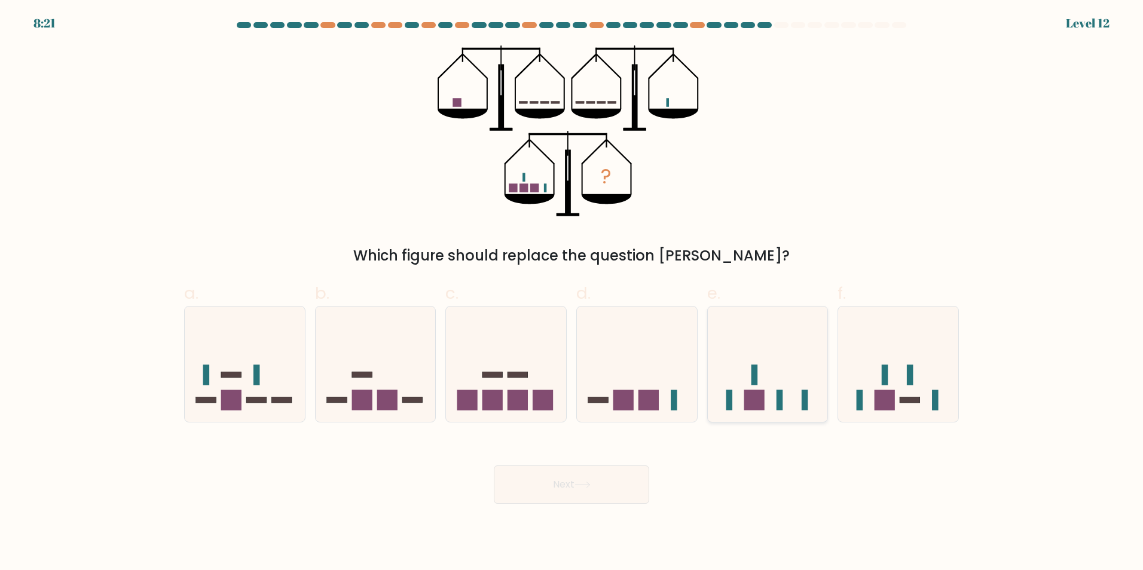
drag, startPoint x: 755, startPoint y: 382, endPoint x: 742, endPoint y: 405, distance: 26.5
click at [757, 382] on rect at bounding box center [754, 375] width 7 height 20
click at [572, 293] on input "e." at bounding box center [571, 289] width 1 height 8
radio input "true"
click at [568, 478] on button "Next" at bounding box center [571, 485] width 155 height 38
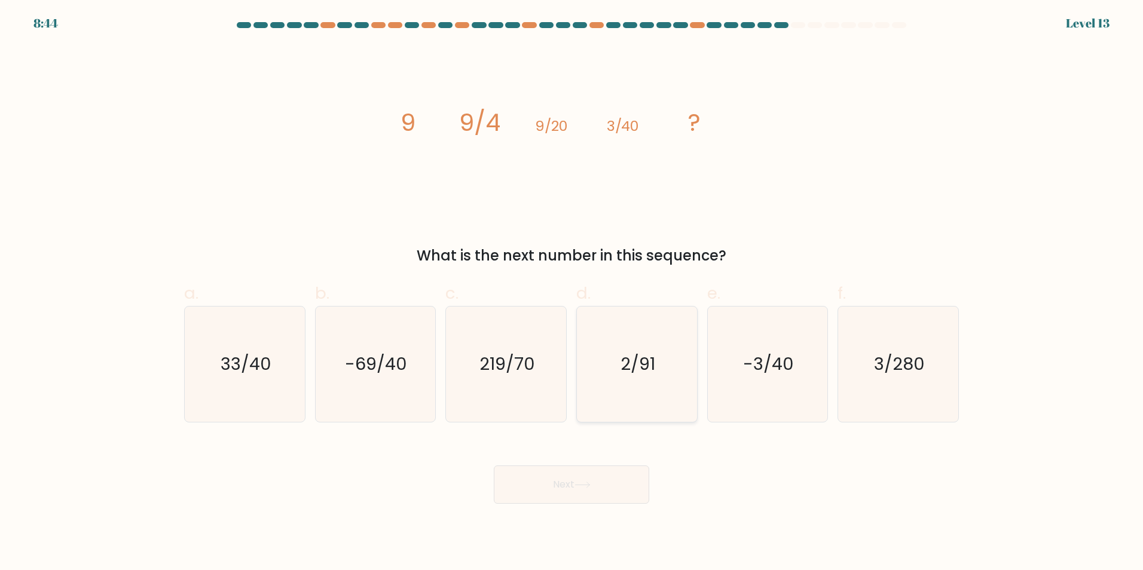
click at [624, 356] on text "2/91" at bounding box center [637, 364] width 35 height 24
click at [572, 293] on input "d. 2/91" at bounding box center [571, 289] width 1 height 8
radio input "true"
click at [567, 483] on button "Next" at bounding box center [571, 485] width 155 height 38
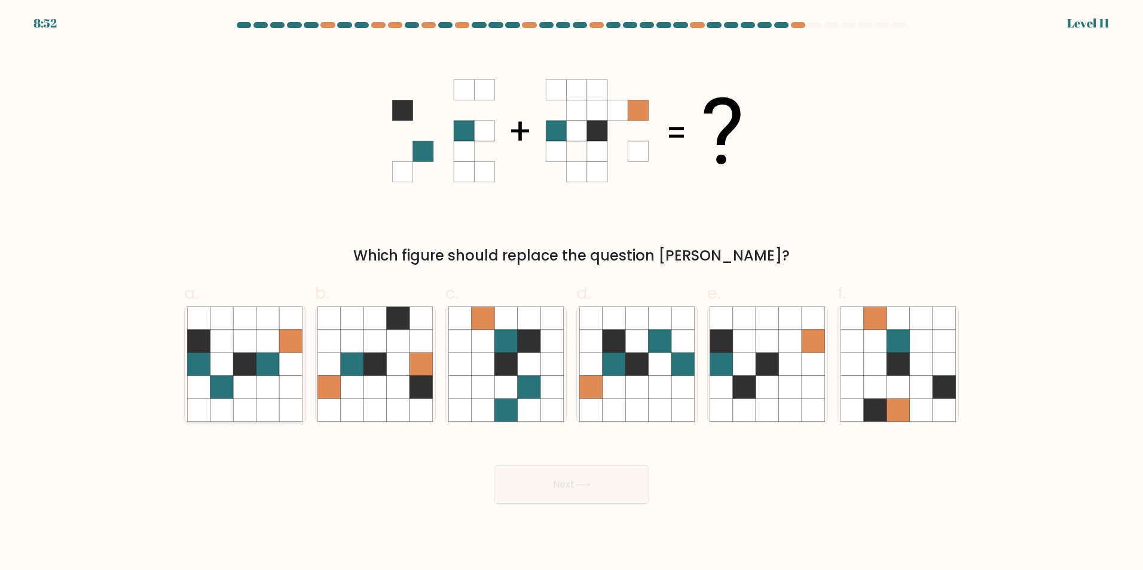
click at [272, 372] on icon at bounding box center [267, 364] width 23 height 23
click at [571, 293] on input "a." at bounding box center [571, 289] width 1 height 8
radio input "true"
click at [574, 480] on button "Next" at bounding box center [571, 485] width 155 height 38
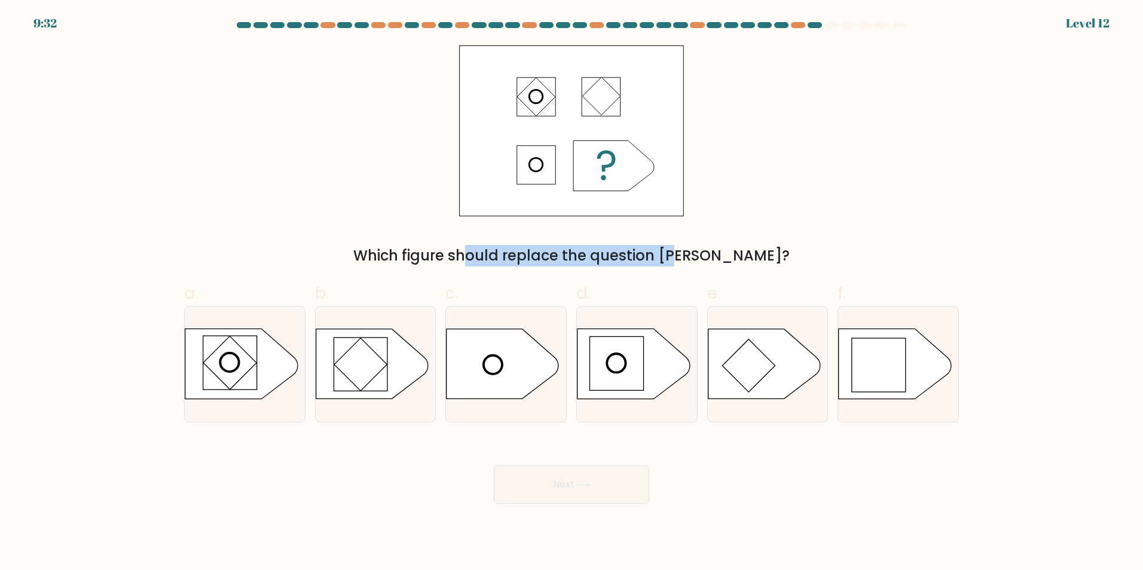
drag, startPoint x: 409, startPoint y: 252, endPoint x: 610, endPoint y: 258, distance: 200.9
click at [610, 258] on div "Which figure should replace the question mark?" at bounding box center [571, 256] width 760 height 22
click at [798, 193] on div "Which figure should replace the question mark?" at bounding box center [571, 155] width 789 height 221
click at [234, 357] on rect at bounding box center [229, 362] width 53 height 53
click at [571, 293] on input "a." at bounding box center [571, 289] width 1 height 8
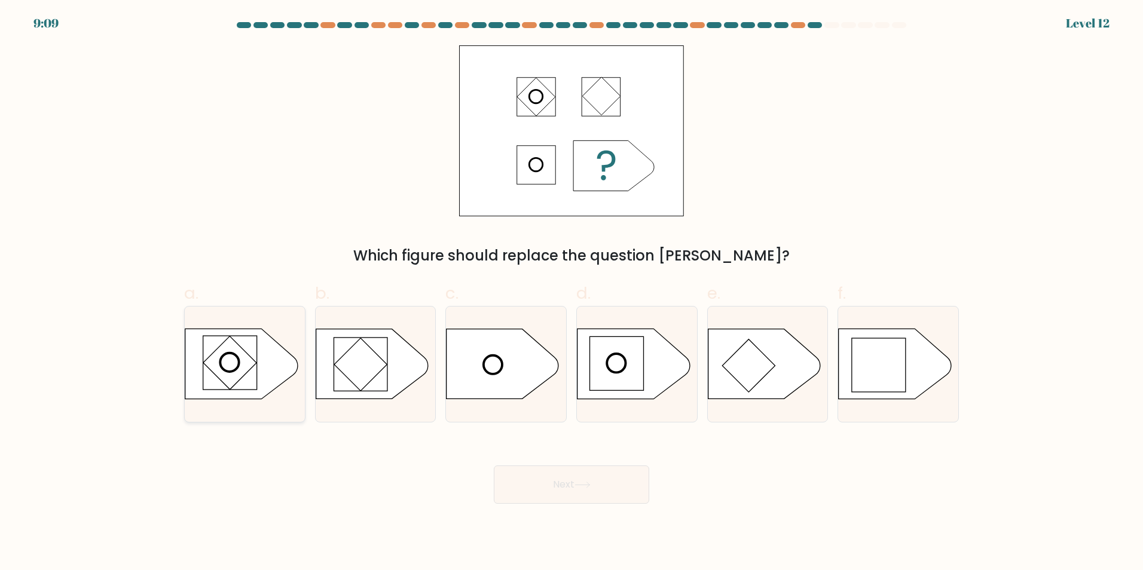
radio input "true"
click at [550, 472] on button "Next" at bounding box center [571, 485] width 155 height 38
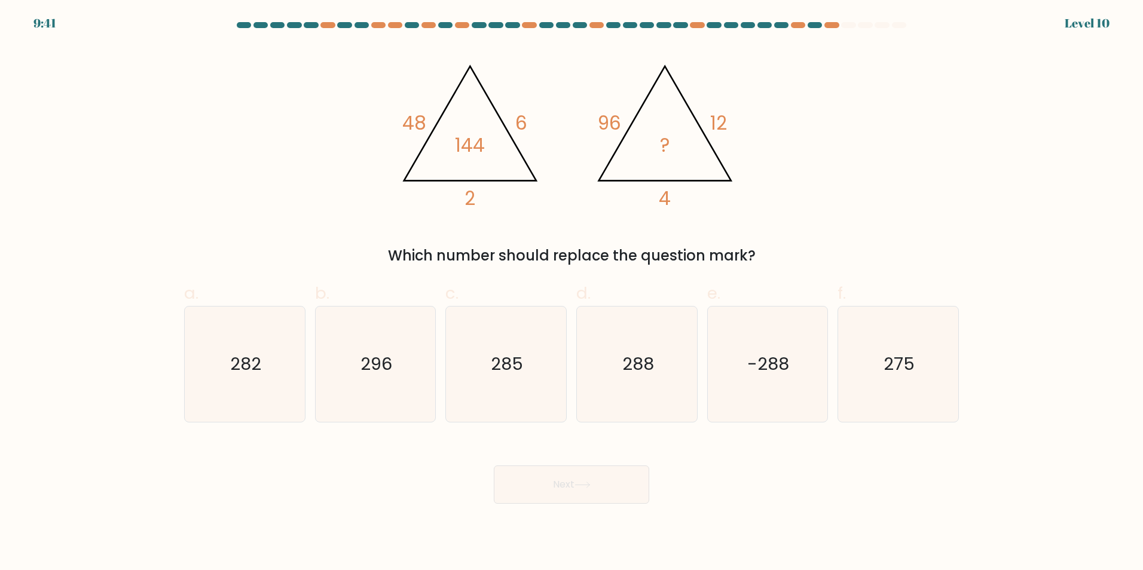
click at [274, 351] on icon "282" at bounding box center [244, 364] width 115 height 115
click at [571, 293] on input "a. 282" at bounding box center [571, 289] width 1 height 8
radio input "true"
click at [585, 480] on button "Next" at bounding box center [571, 485] width 155 height 38
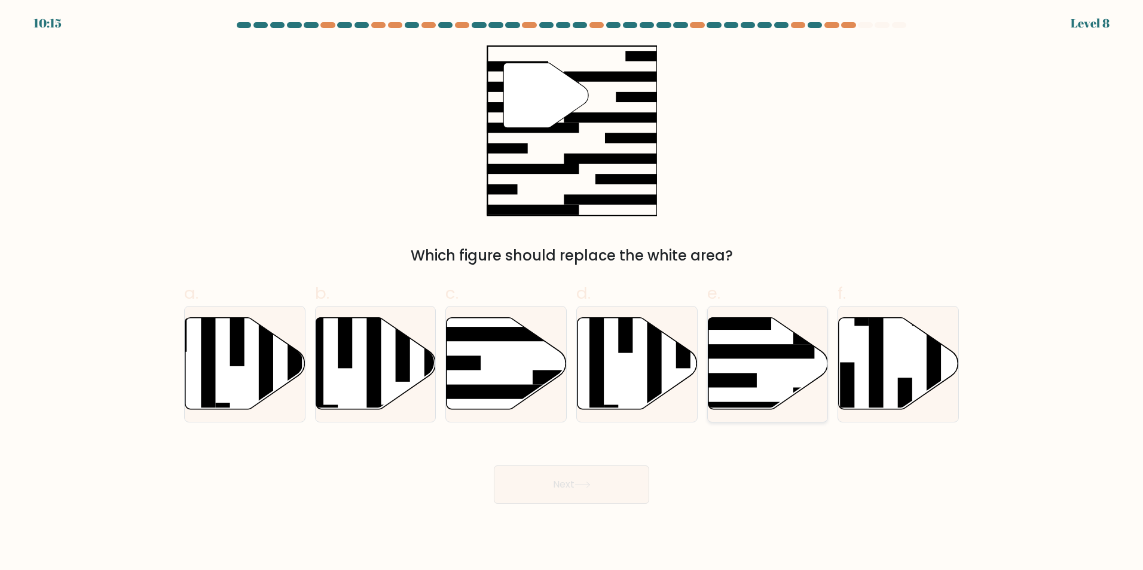
click at [752, 356] on rect at bounding box center [749, 351] width 130 height 14
click at [572, 293] on input "e." at bounding box center [571, 289] width 1 height 8
radio input "true"
click at [575, 480] on button "Next" at bounding box center [571, 485] width 155 height 38
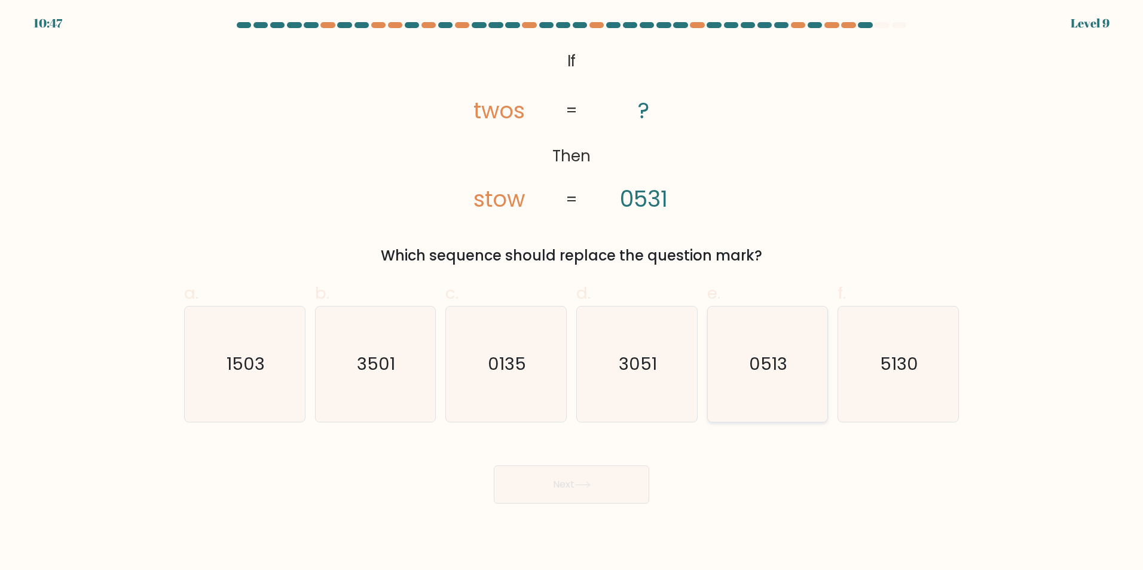
drag, startPoint x: 896, startPoint y: 369, endPoint x: 825, endPoint y: 382, distance: 72.2
click at [897, 368] on text "5130" at bounding box center [899, 364] width 38 height 24
click at [572, 293] on input "f. 5130" at bounding box center [571, 289] width 1 height 8
radio input "true"
click at [544, 474] on button "Next" at bounding box center [571, 485] width 155 height 38
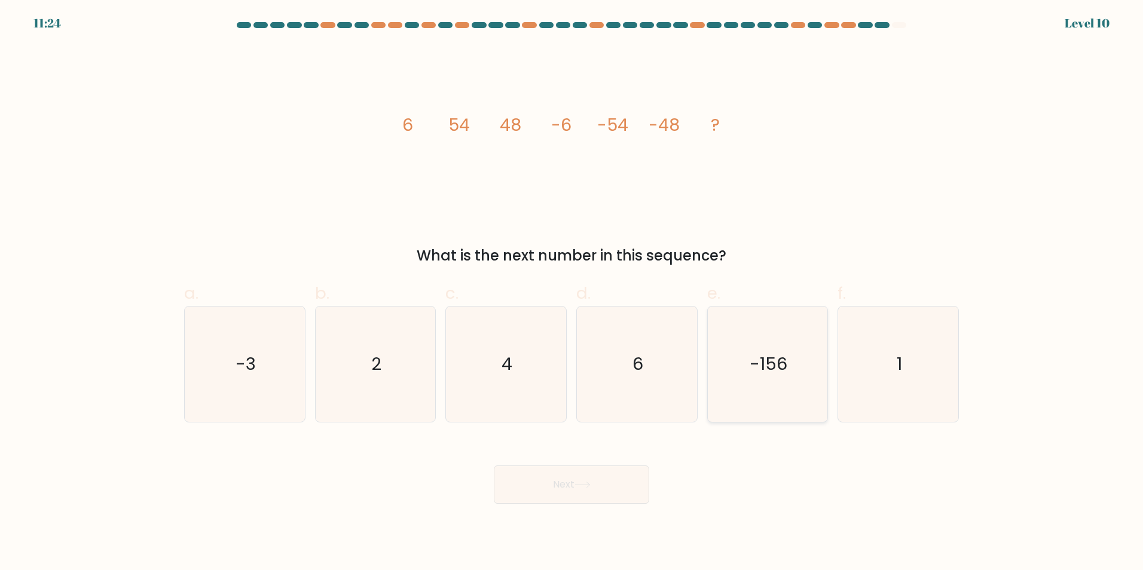
click at [785, 369] on text "-156" at bounding box center [768, 364] width 38 height 24
click at [572, 293] on input "e. -156" at bounding box center [571, 289] width 1 height 8
radio input "true"
click at [584, 484] on icon at bounding box center [582, 485] width 16 height 7
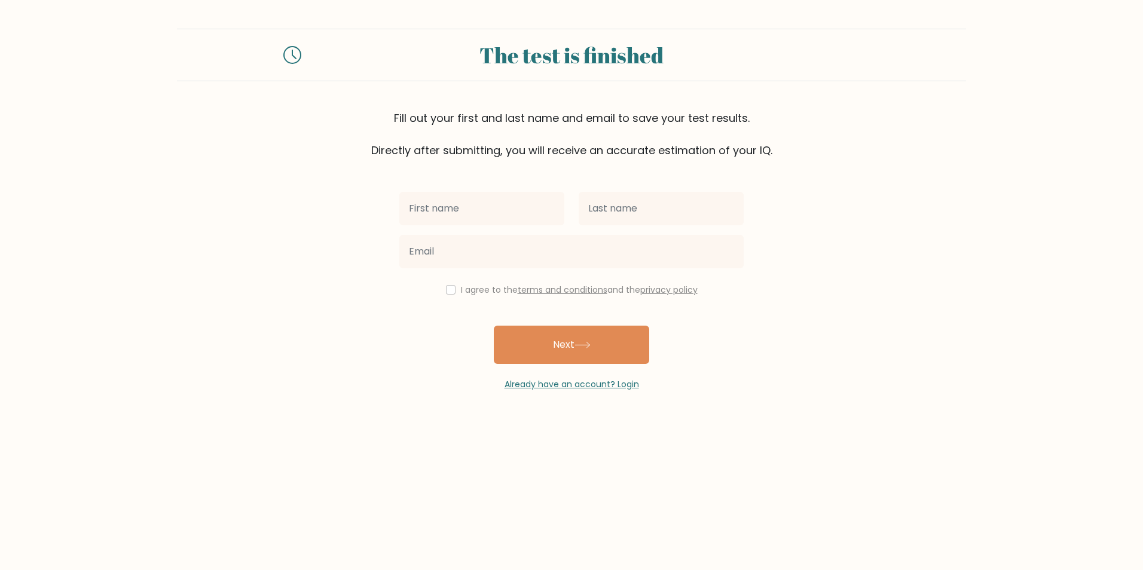
click at [486, 210] on input "text" at bounding box center [481, 208] width 165 height 33
type input "[PERSON_NAME]"
click at [657, 208] on input "text" at bounding box center [660, 208] width 165 height 33
type input "Salač"
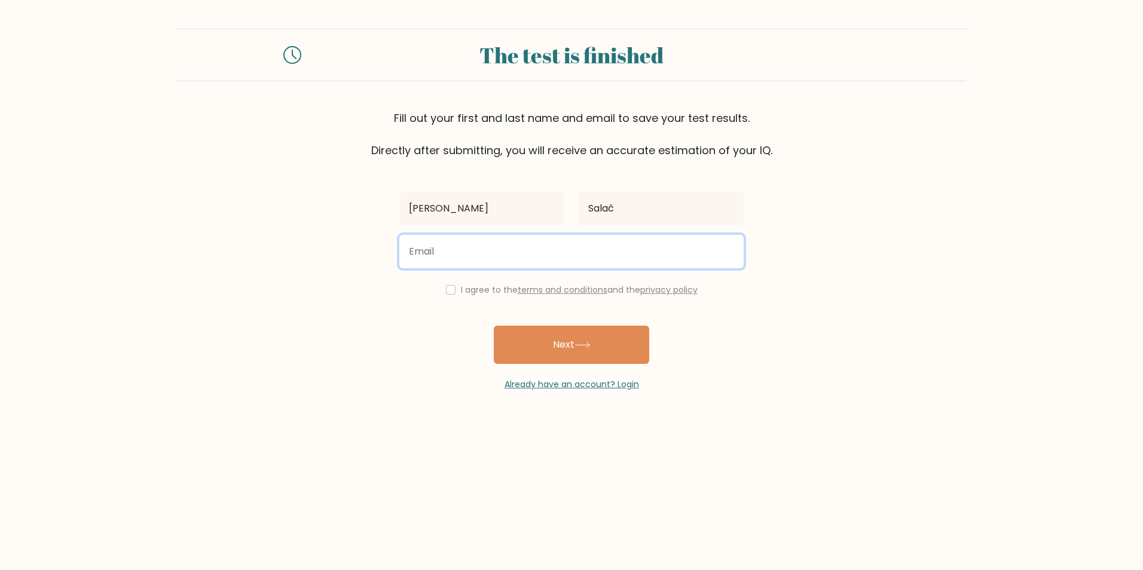
click at [448, 243] on input "email" at bounding box center [571, 251] width 344 height 33
type input "matesak963852@seznam.cz"
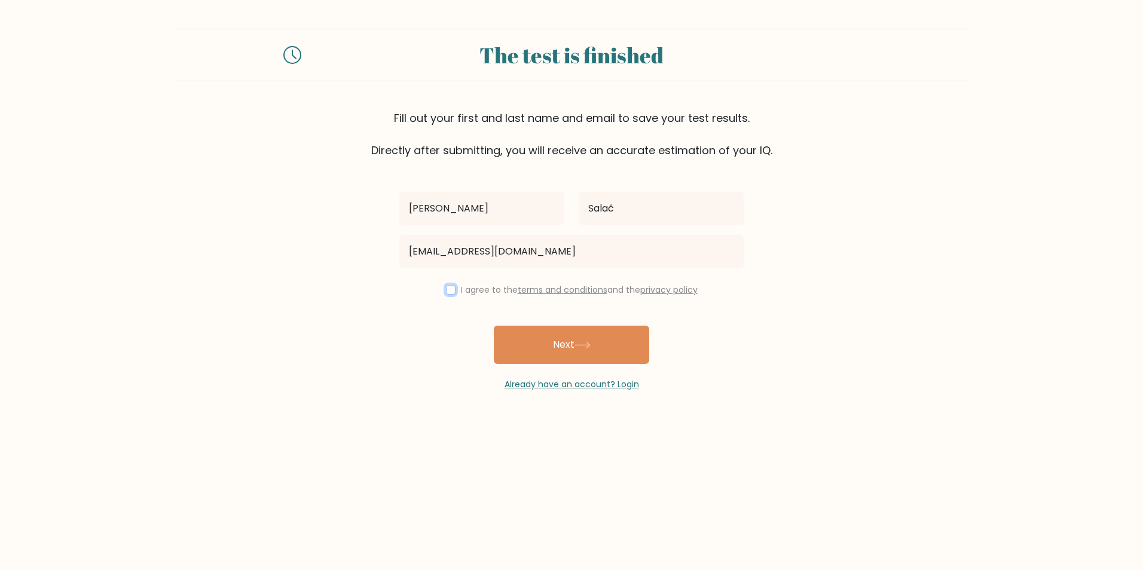
click at [449, 287] on input "checkbox" at bounding box center [451, 290] width 10 height 10
checkbox input "true"
click at [565, 342] on button "Next" at bounding box center [571, 345] width 155 height 38
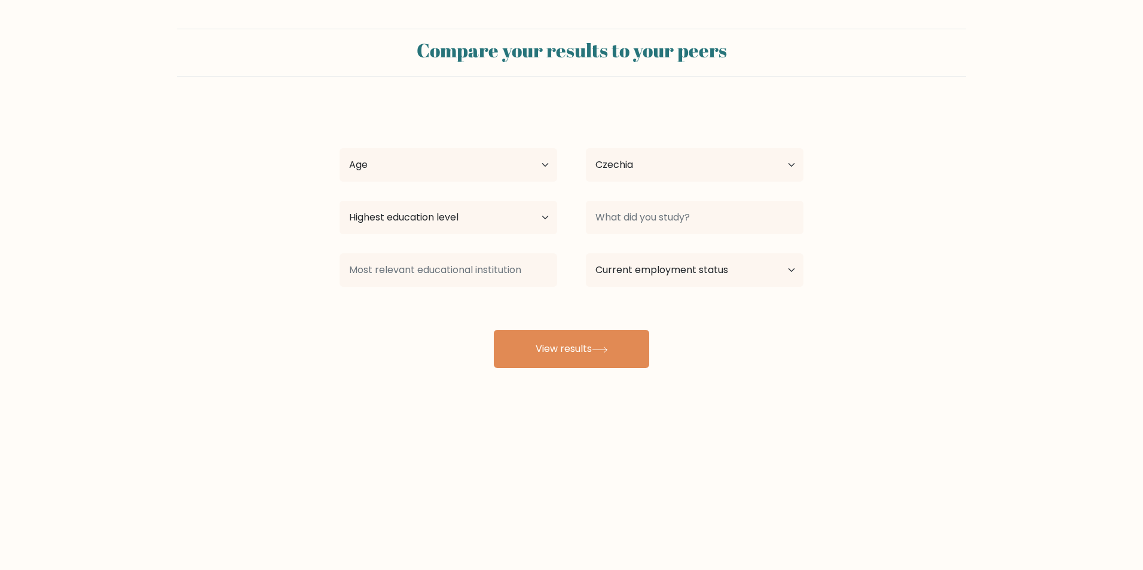
select select "CZ"
drag, startPoint x: 512, startPoint y: 167, endPoint x: 518, endPoint y: 163, distance: 6.8
click at [512, 167] on select "Age Under 18 years old 18-24 years old 25-34 years old 35-44 years old 45-54 ye…" at bounding box center [448, 164] width 218 height 33
select select "18_24"
click at [339, 148] on select "Age Under 18 years old 18-24 years old 25-34 years old 35-44 years old 45-54 ye…" at bounding box center [448, 164] width 218 height 33
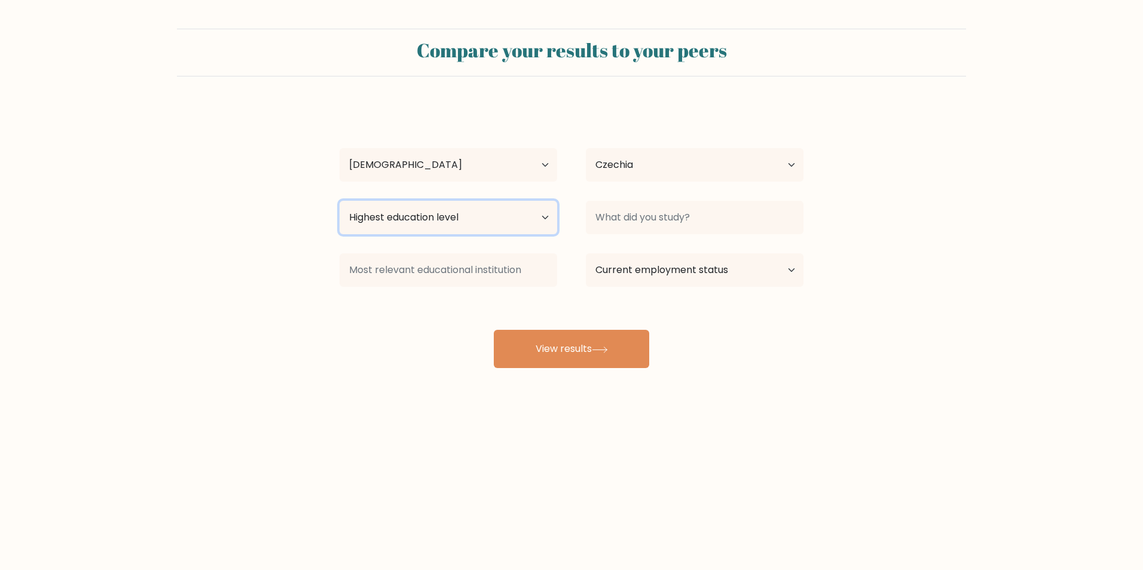
click at [494, 219] on select "Highest education level No schooling Primary Lower Secondary Upper Secondary Oc…" at bounding box center [448, 217] width 218 height 33
click at [339, 201] on select "Highest education level No schooling Primary Lower Secondary Upper Secondary Oc…" at bounding box center [448, 217] width 218 height 33
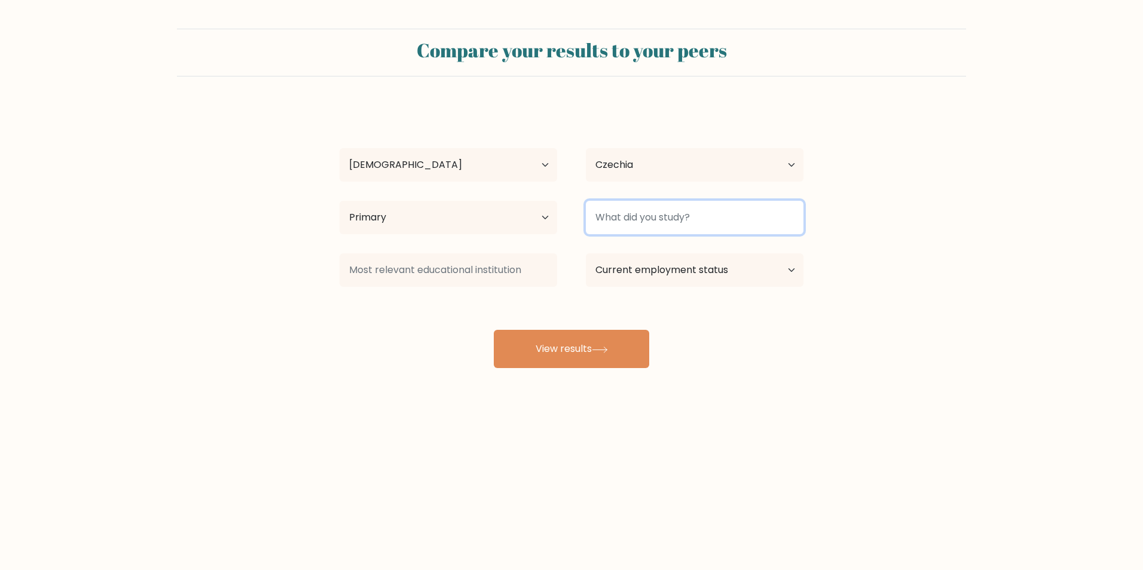
drag, startPoint x: 735, startPoint y: 219, endPoint x: 728, endPoint y: 224, distance: 7.8
click at [735, 219] on input at bounding box center [695, 217] width 218 height 33
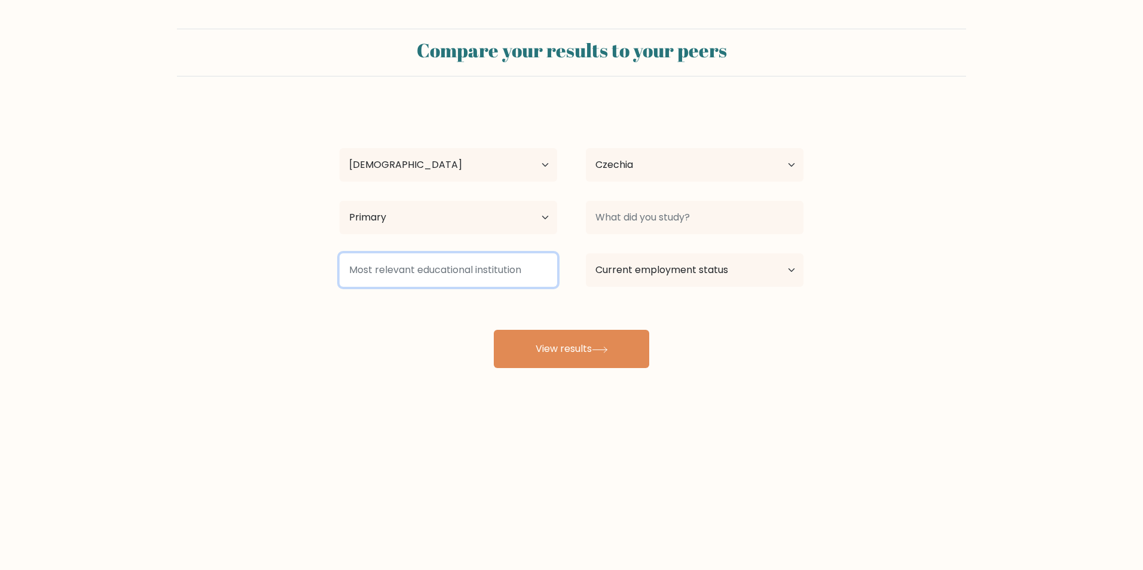
click at [532, 271] on input at bounding box center [448, 269] width 218 height 33
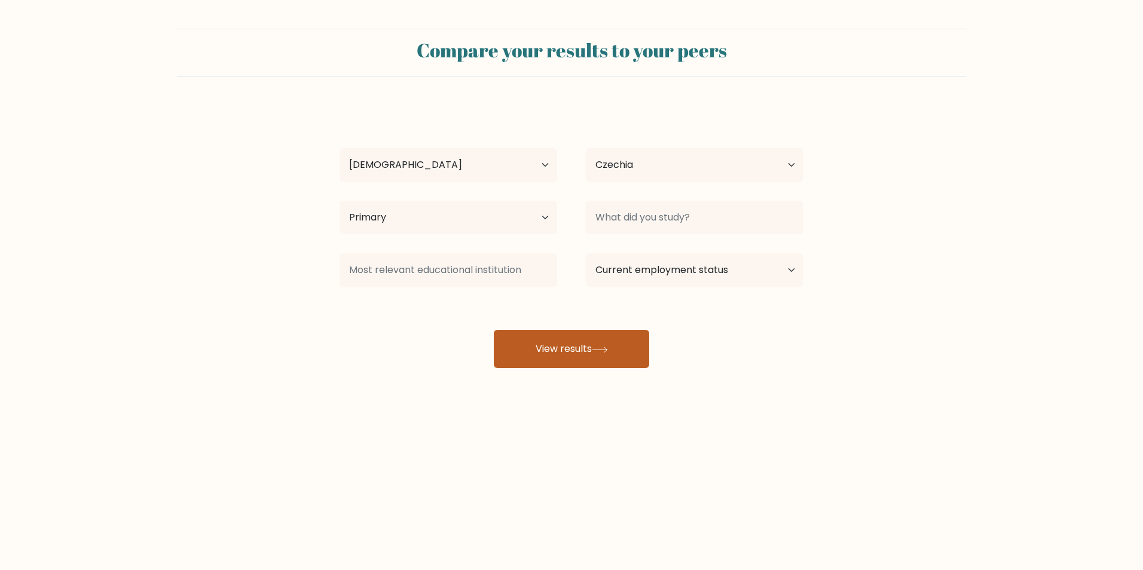
click at [589, 348] on button "View results" at bounding box center [571, 349] width 155 height 38
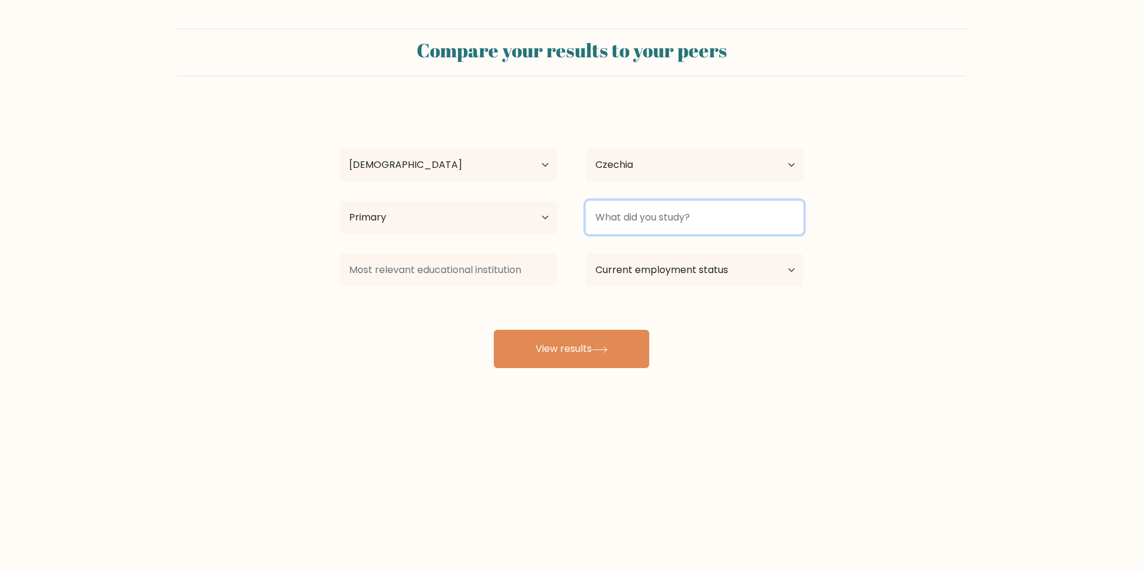
drag, startPoint x: 700, startPoint y: 227, endPoint x: 702, endPoint y: 216, distance: 11.6
click at [700, 226] on input at bounding box center [695, 217] width 218 height 33
click at [702, 215] on input at bounding box center [695, 217] width 218 height 33
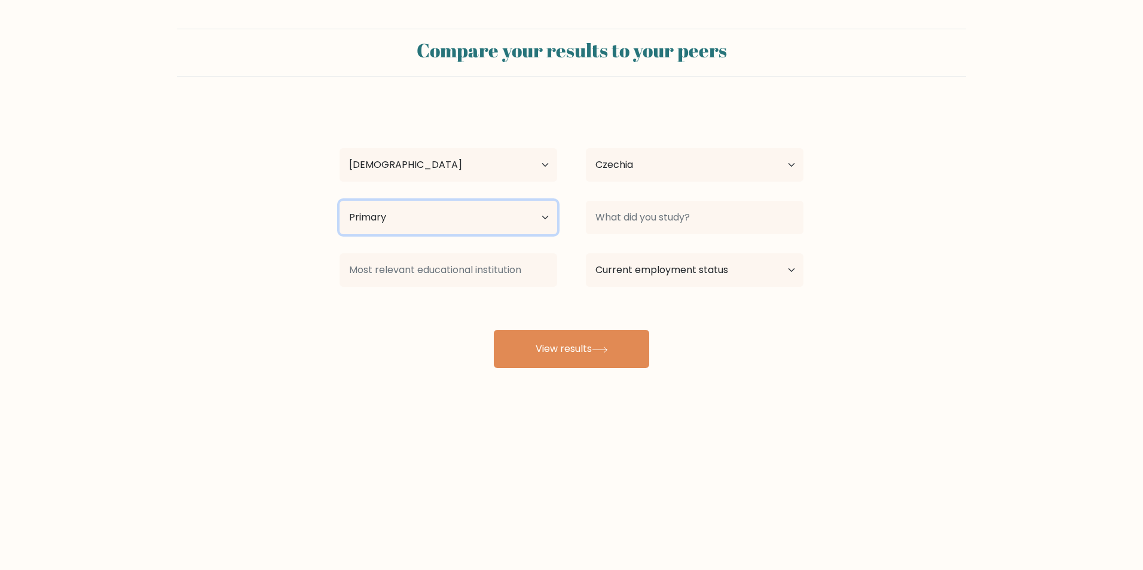
click at [469, 216] on select "Highest education level No schooling Primary Lower Secondary Upper Secondary Oc…" at bounding box center [448, 217] width 218 height 33
select select "no_schooling"
click at [339, 201] on select "Highest education level No schooling Primary Lower Secondary Upper Secondary Oc…" at bounding box center [448, 217] width 218 height 33
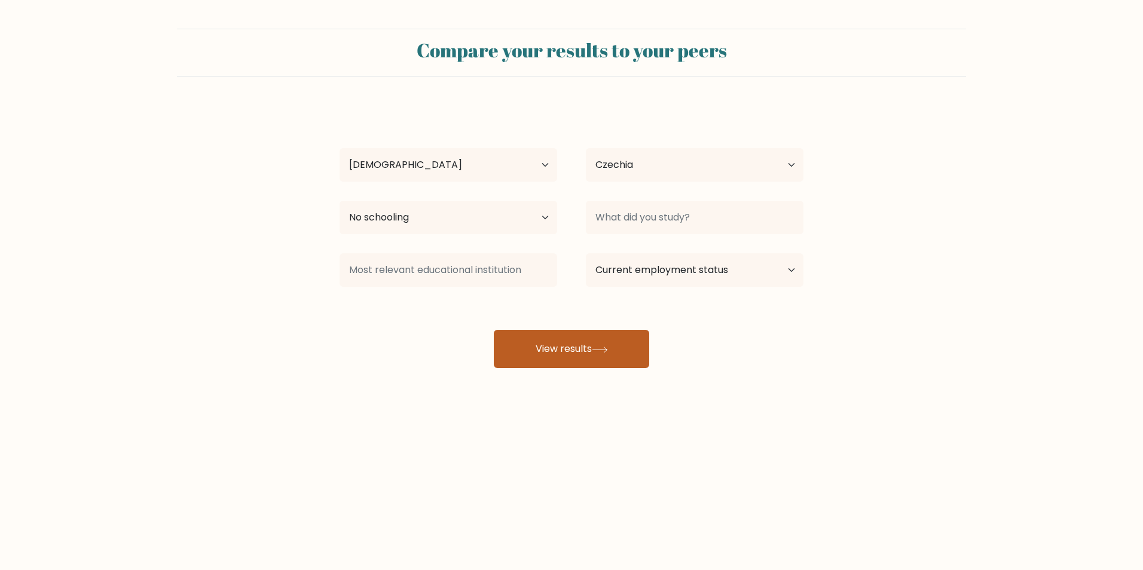
click at [593, 339] on button "View results" at bounding box center [571, 349] width 155 height 38
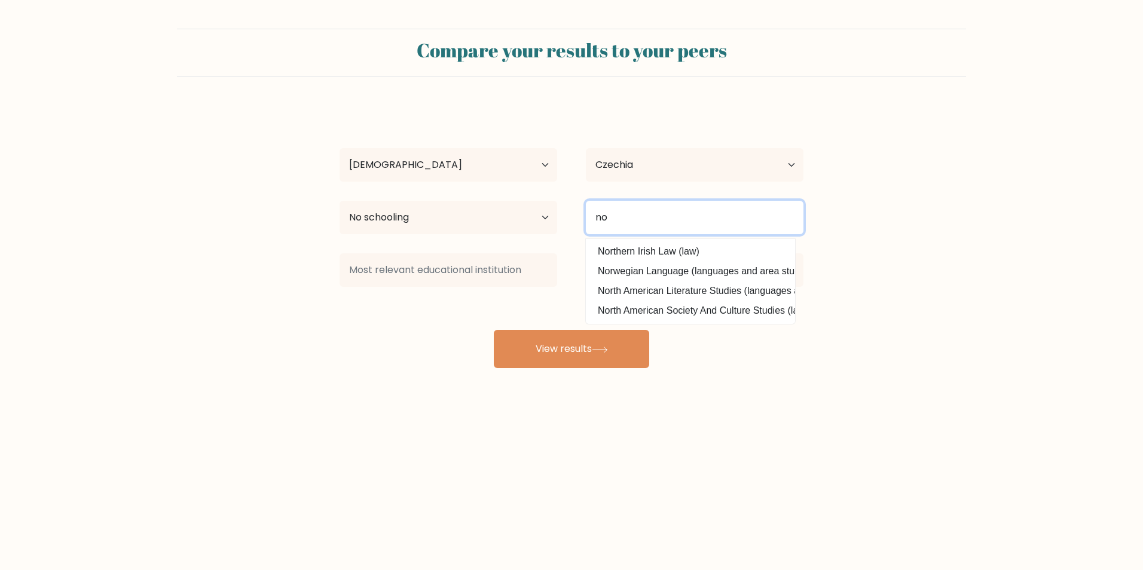
type input "n"
type input "a"
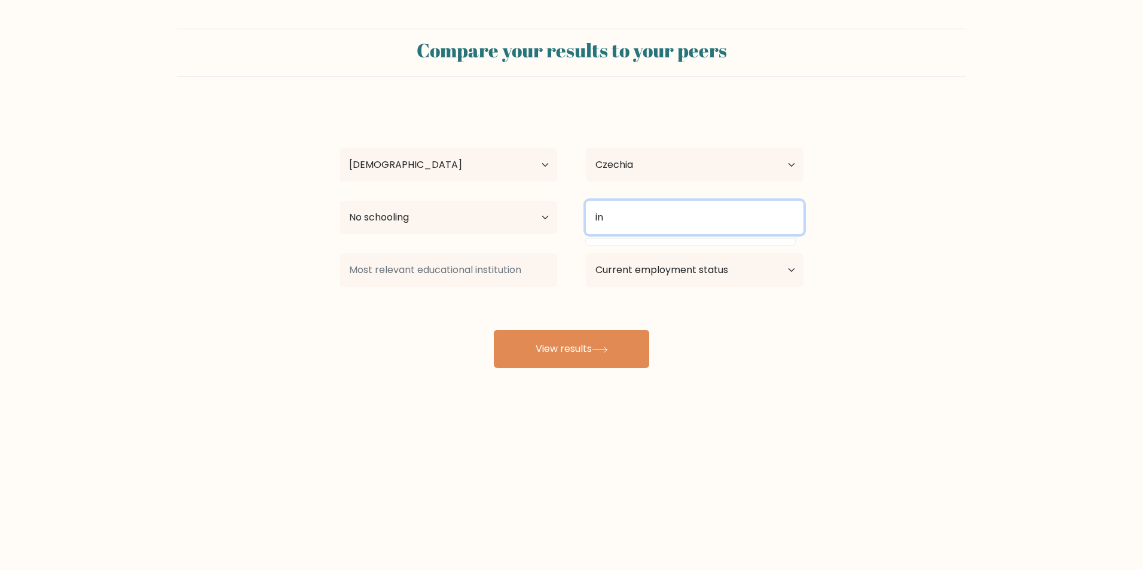
type input "i"
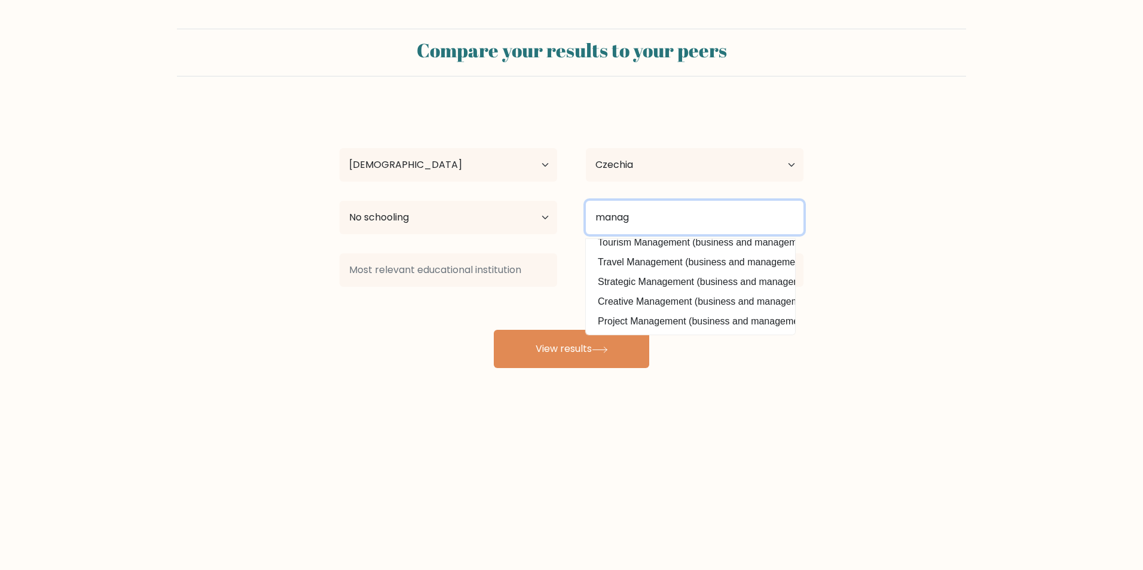
scroll to position [57, 0]
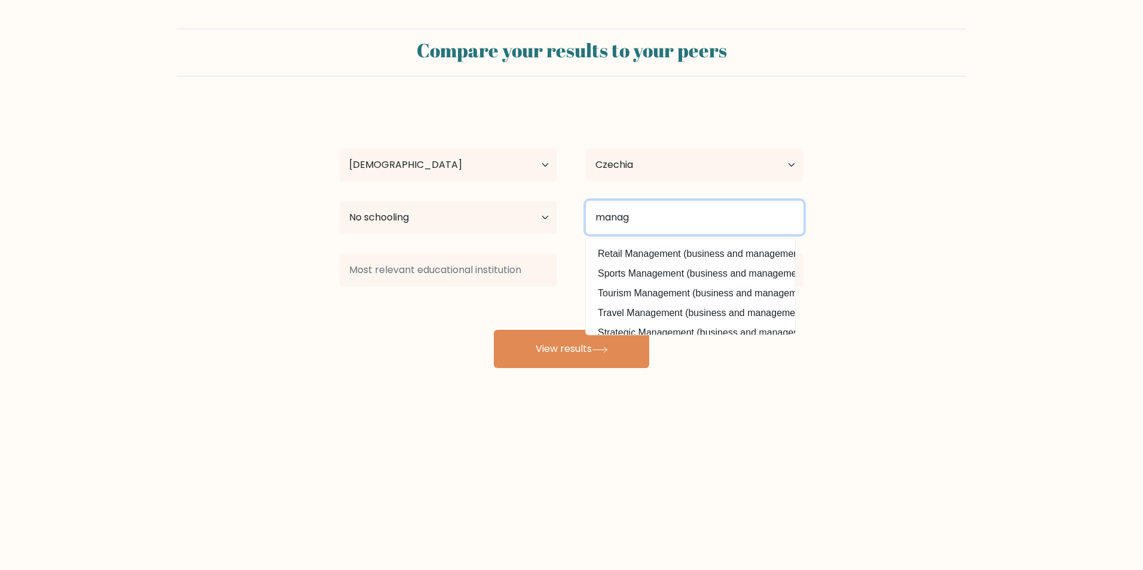
type input "manag"
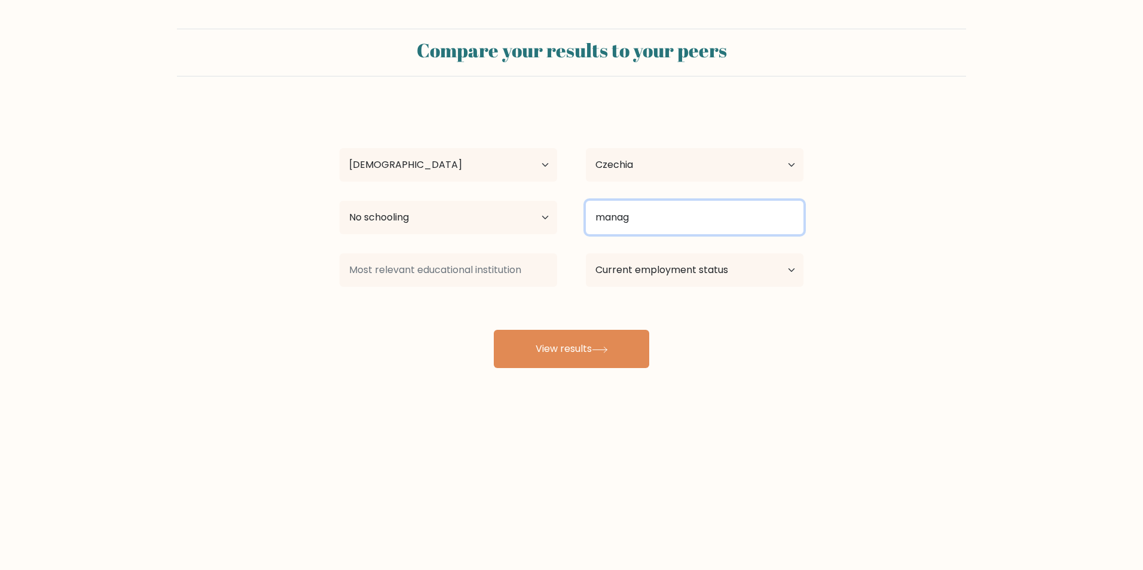
drag, startPoint x: 650, startPoint y: 218, endPoint x: 592, endPoint y: 221, distance: 57.4
click at [598, 224] on input "manag" at bounding box center [695, 217] width 218 height 33
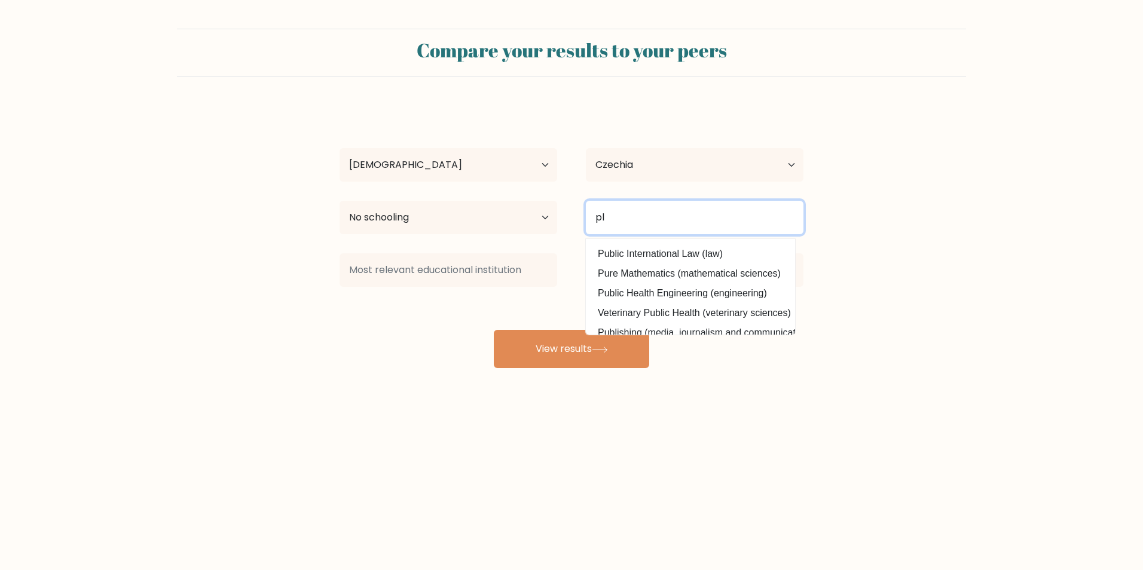
scroll to position [0, 0]
type input "p"
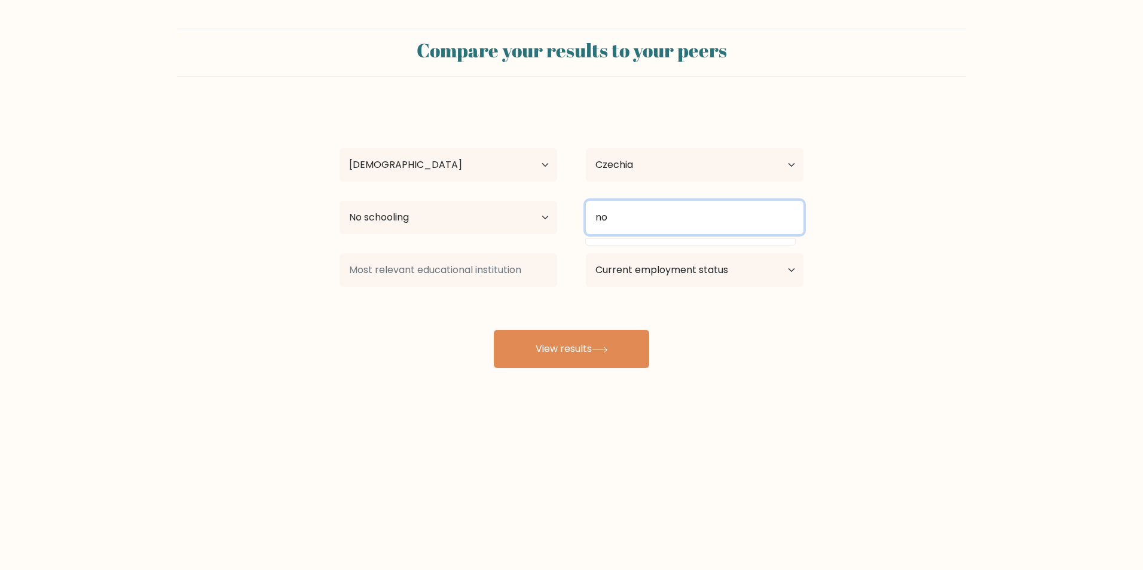
type input "n"
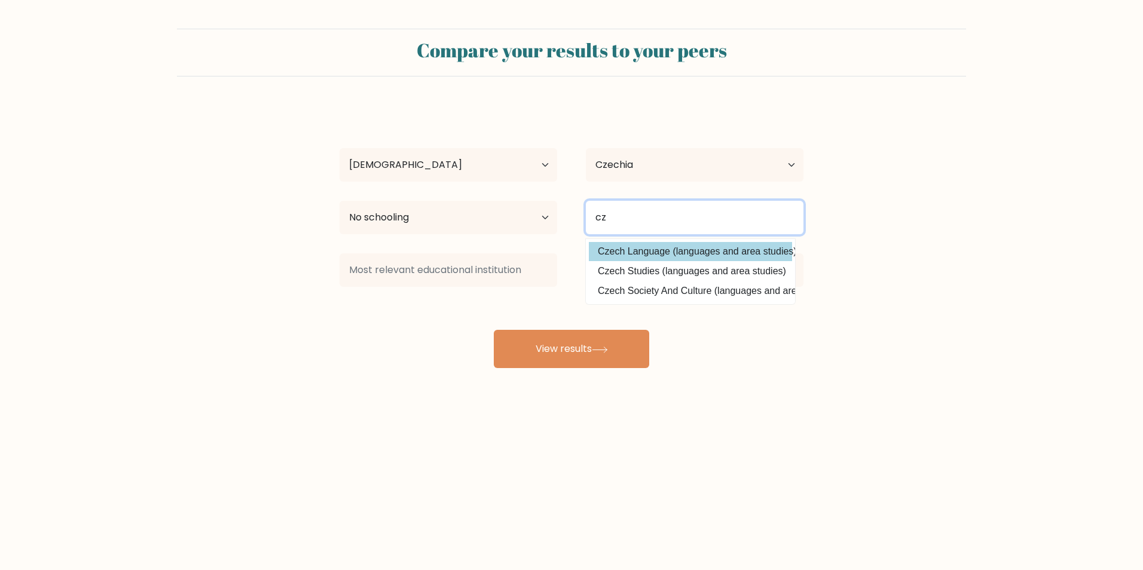
type input "cz"
click at [660, 250] on div "Martin Salač Age Under 18 years old 18-24 years old 25-34 years old 35-44 years…" at bounding box center [571, 236] width 478 height 263
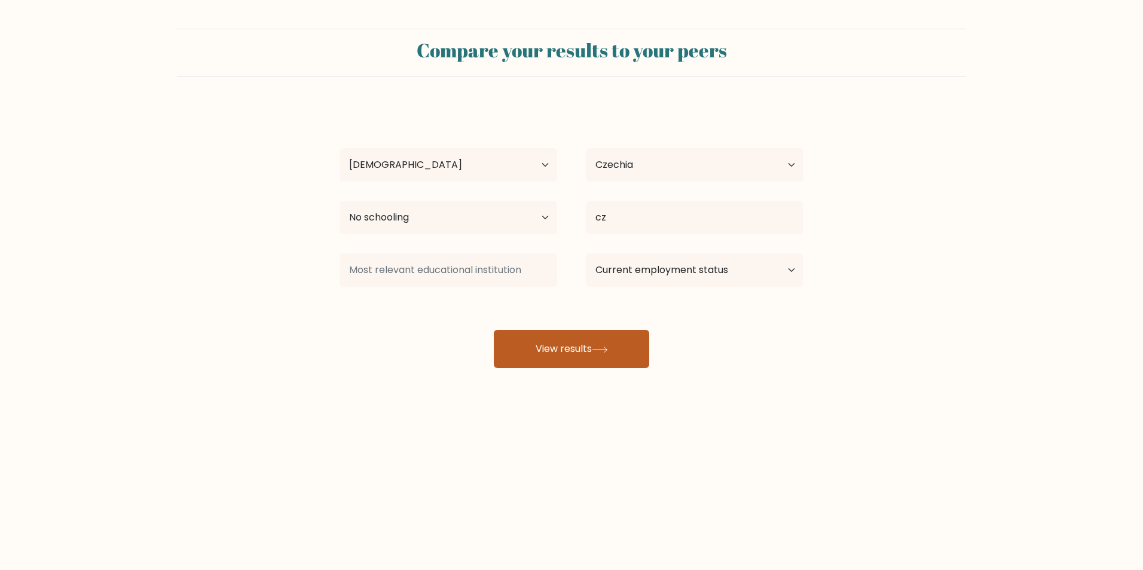
click at [576, 342] on button "View results" at bounding box center [571, 349] width 155 height 38
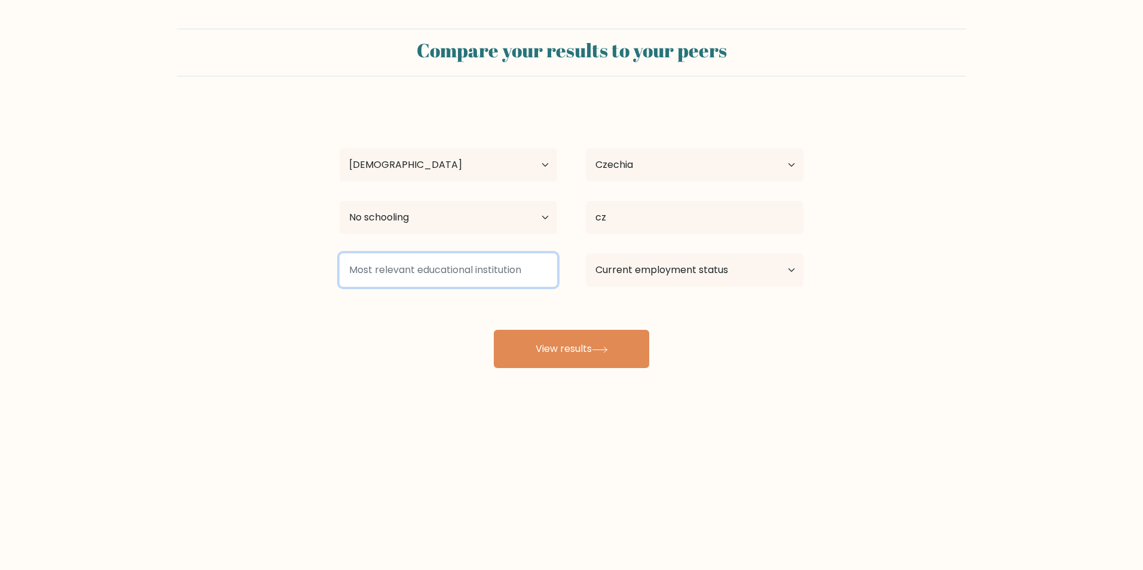
click at [463, 261] on input at bounding box center [448, 269] width 218 height 33
click at [438, 338] on div "Martin Salač Age Under 18 years old 18-24 years old 25-34 years old 35-44 years…" at bounding box center [571, 236] width 478 height 263
click at [440, 270] on input at bounding box center [448, 269] width 218 height 33
type input "idk"
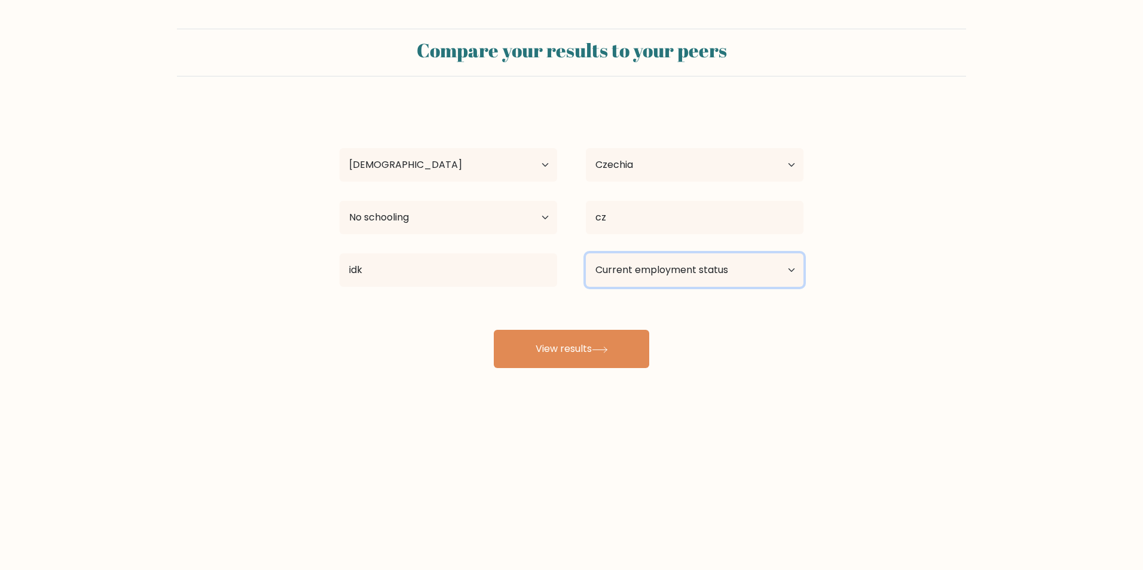
drag, startPoint x: 743, startPoint y: 273, endPoint x: 739, endPoint y: 278, distance: 6.8
click at [743, 273] on select "Current employment status Employed Student Retired Other / prefer not to answer" at bounding box center [695, 269] width 218 height 33
select select "other"
click at [586, 253] on select "Current employment status Employed Student Retired Other / prefer not to answer" at bounding box center [695, 269] width 218 height 33
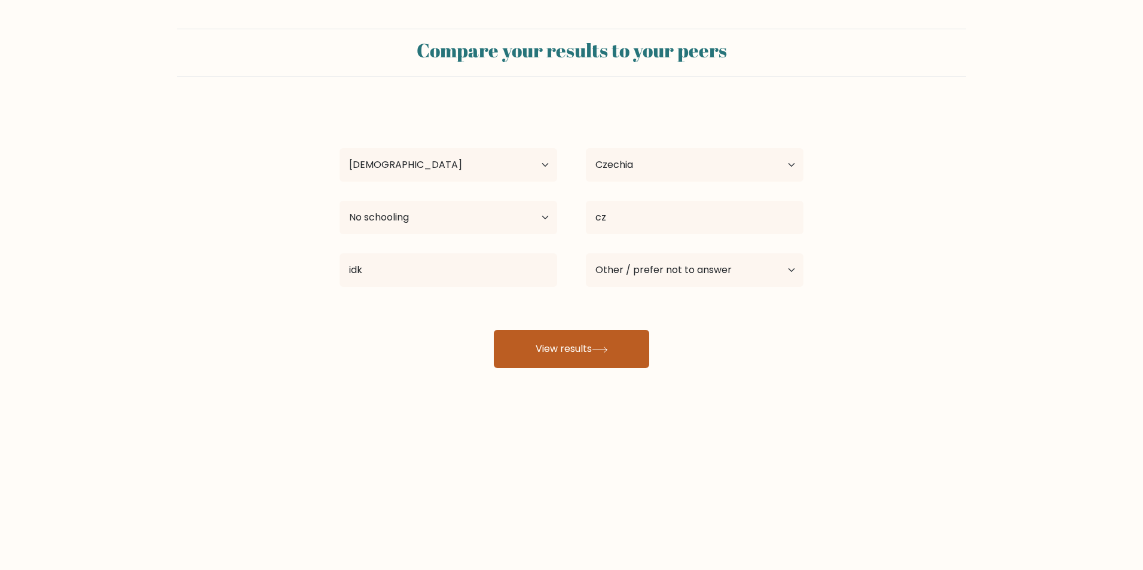
click at [604, 344] on button "View results" at bounding box center [571, 349] width 155 height 38
